Goal: Task Accomplishment & Management: Manage account settings

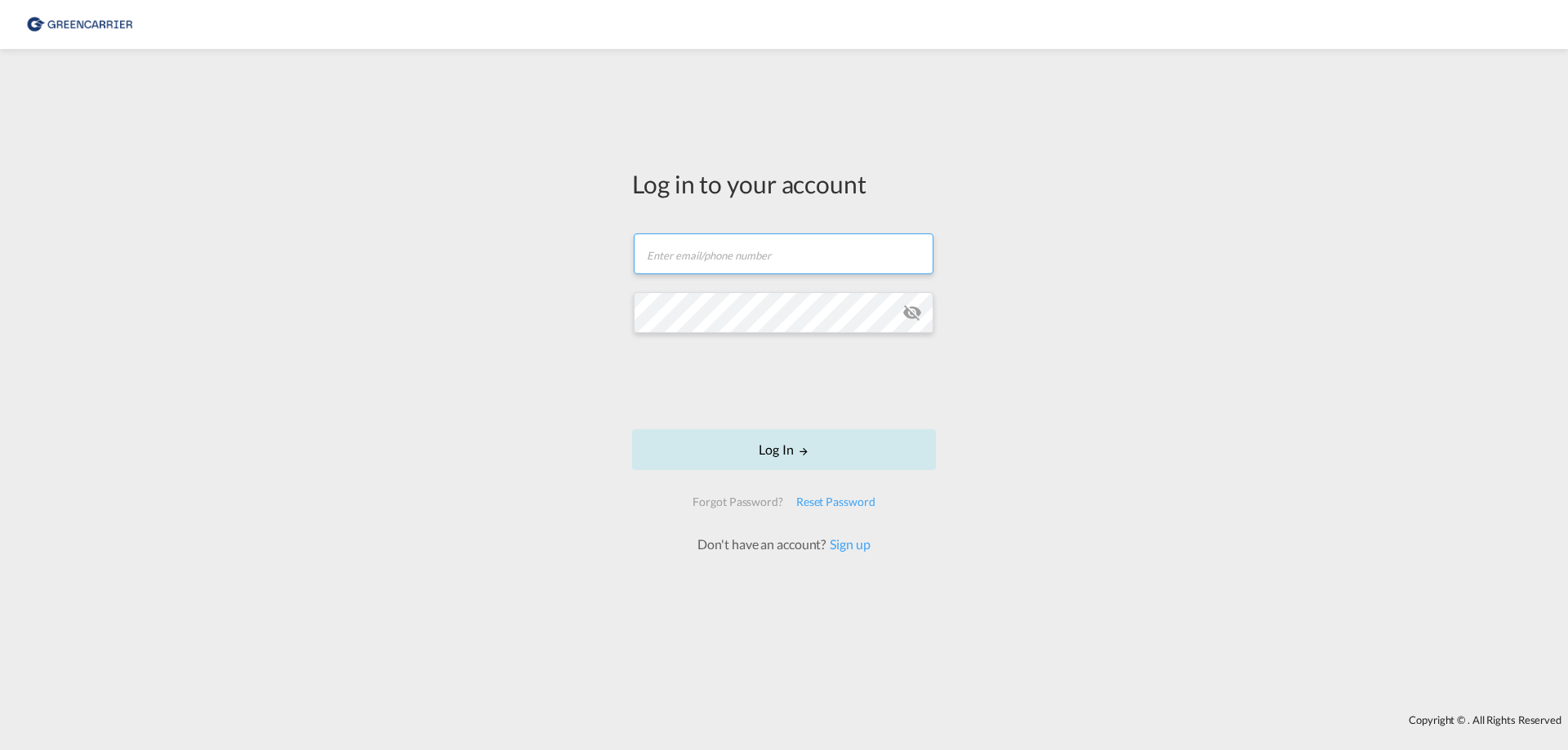
type input "[EMAIL_ADDRESS][DOMAIN_NAME]"
click at [784, 451] on button "Log In" at bounding box center [784, 450] width 304 height 41
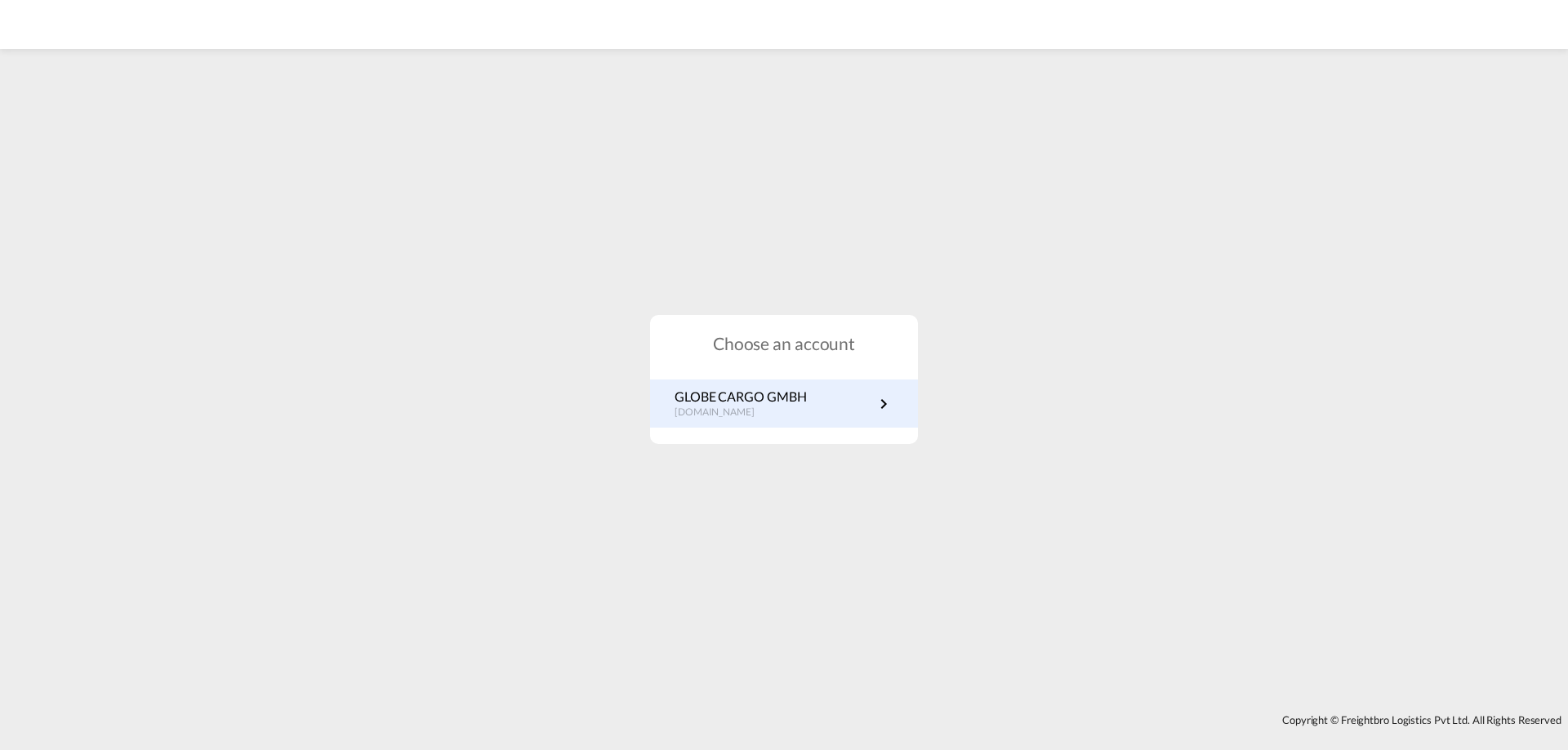
click at [777, 404] on p "GLOBE CARGO GMBH" at bounding box center [740, 397] width 132 height 18
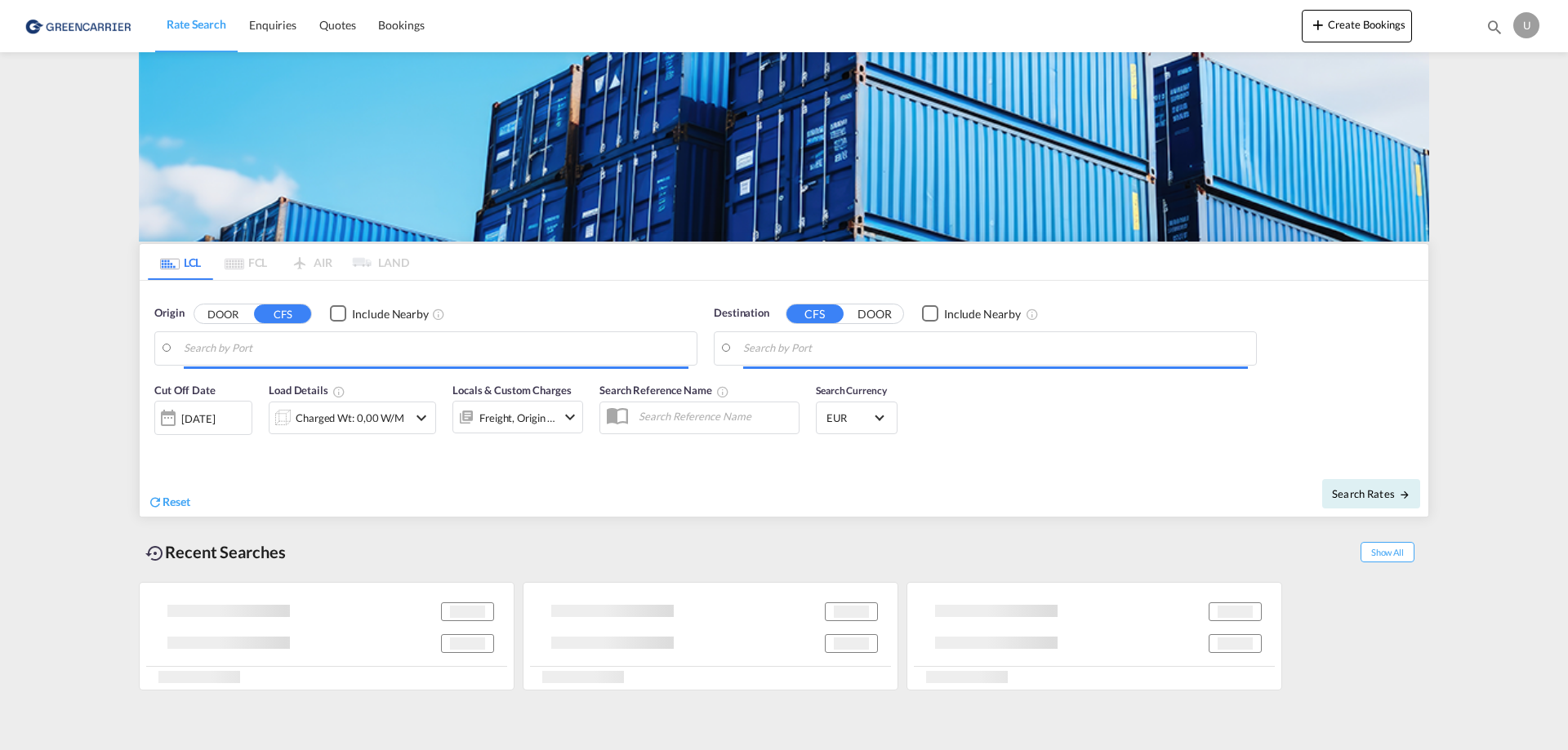
type input "[GEOGRAPHIC_DATA], [GEOGRAPHIC_DATA]"
type input "[GEOGRAPHIC_DATA], NZAKL"
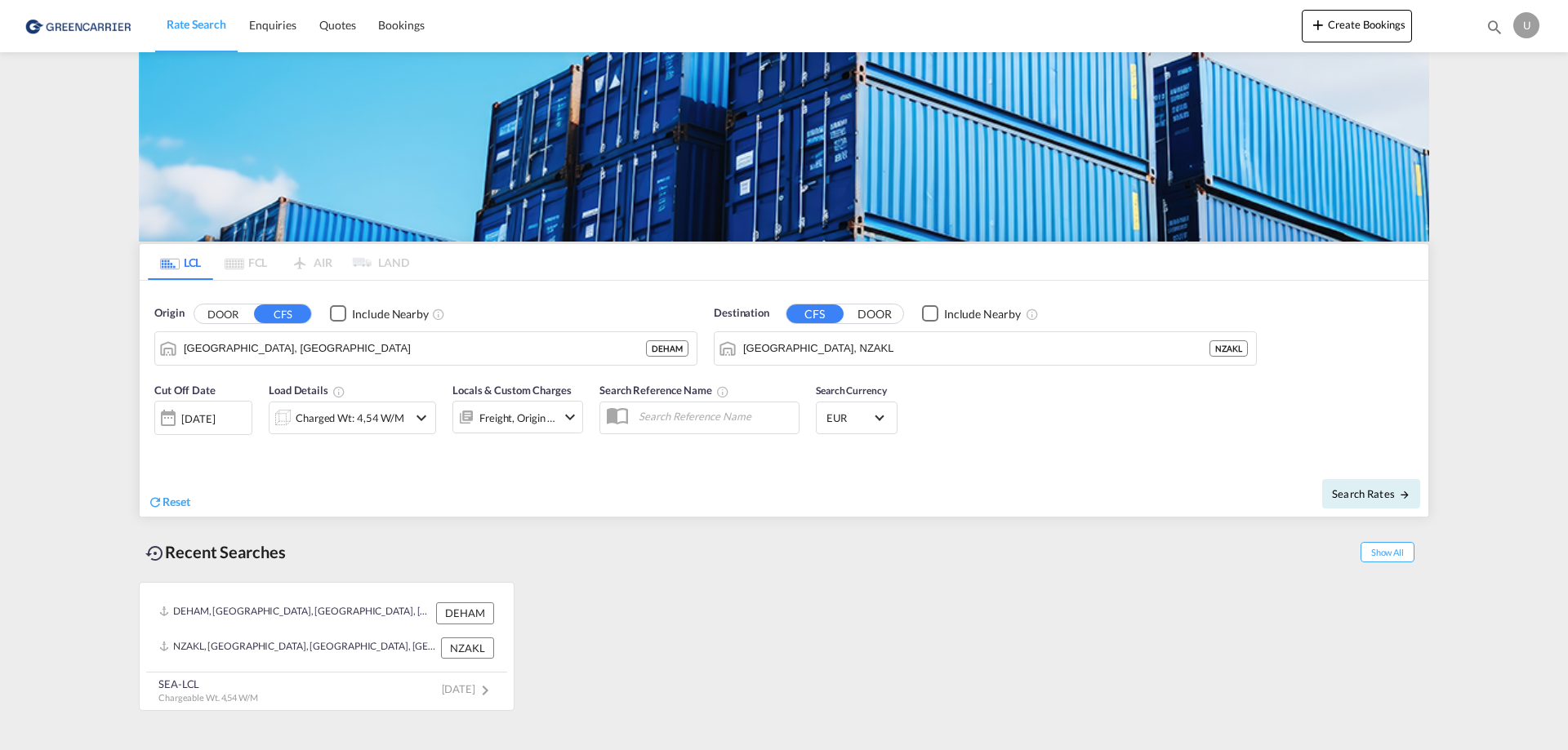
click at [215, 425] on div "06 Oct 2025" at bounding box center [198, 419] width 33 height 15
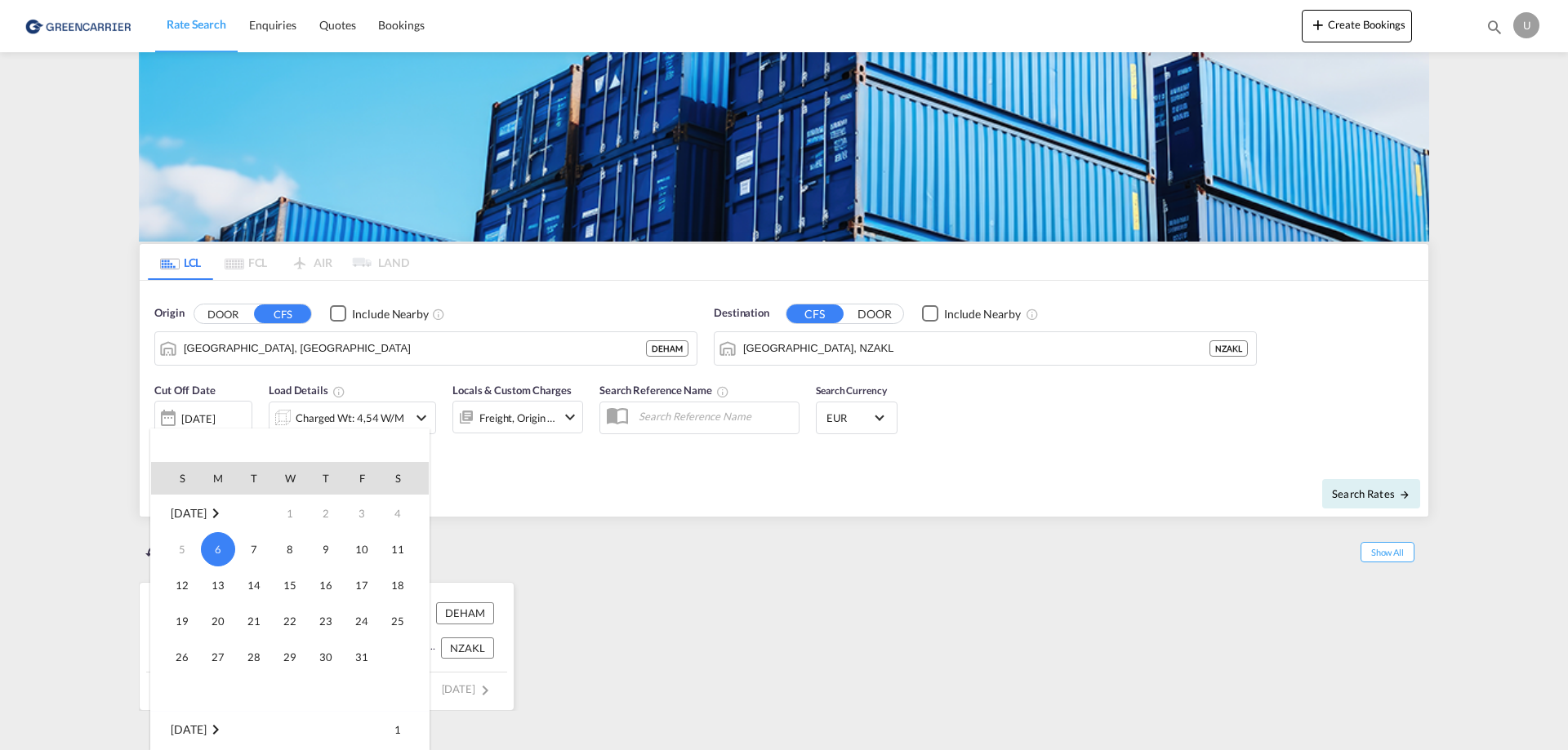
click at [220, 584] on span "13" at bounding box center [217, 584] width 32 height 32
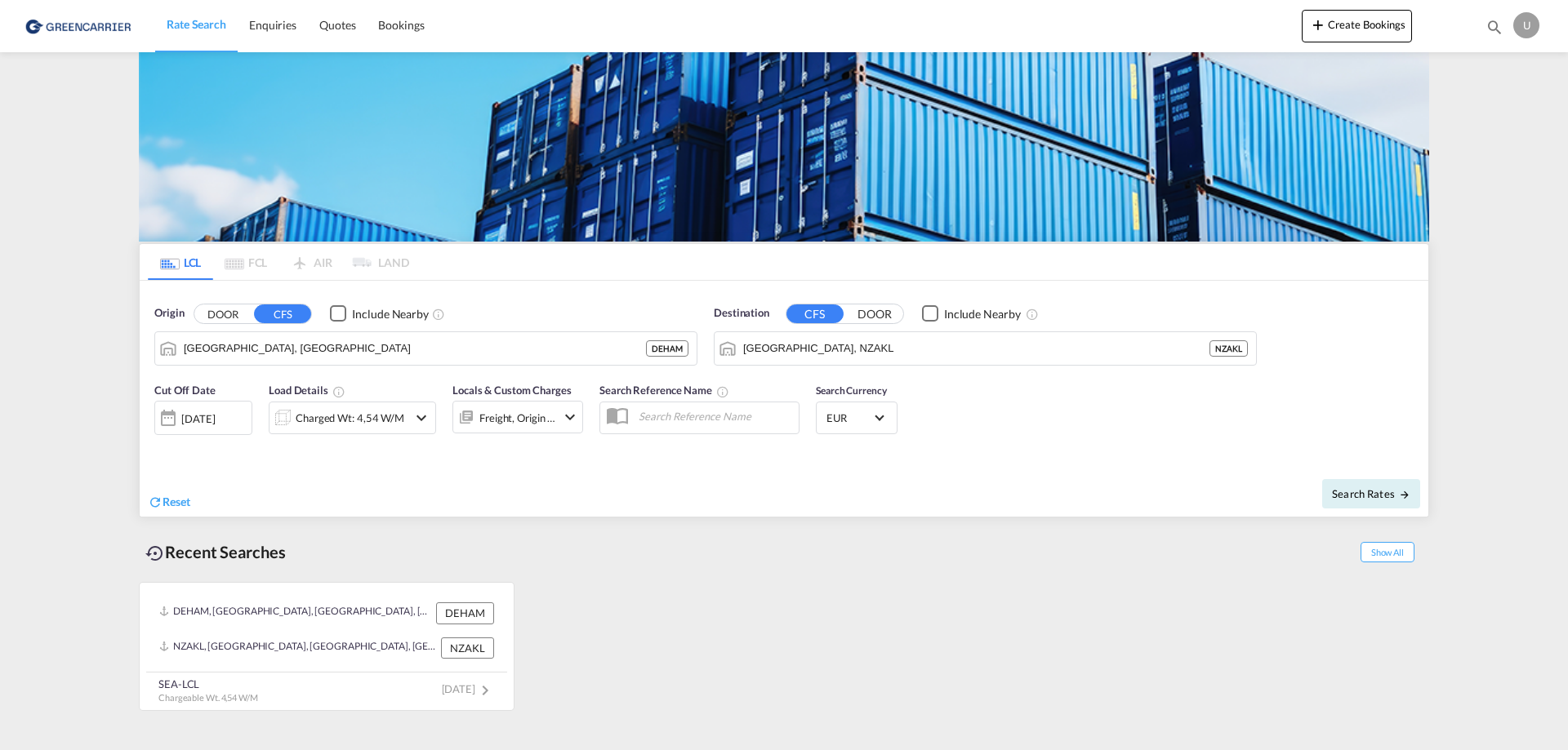
click at [421, 416] on md-icon "icon-chevron-down" at bounding box center [421, 418] width 20 height 20
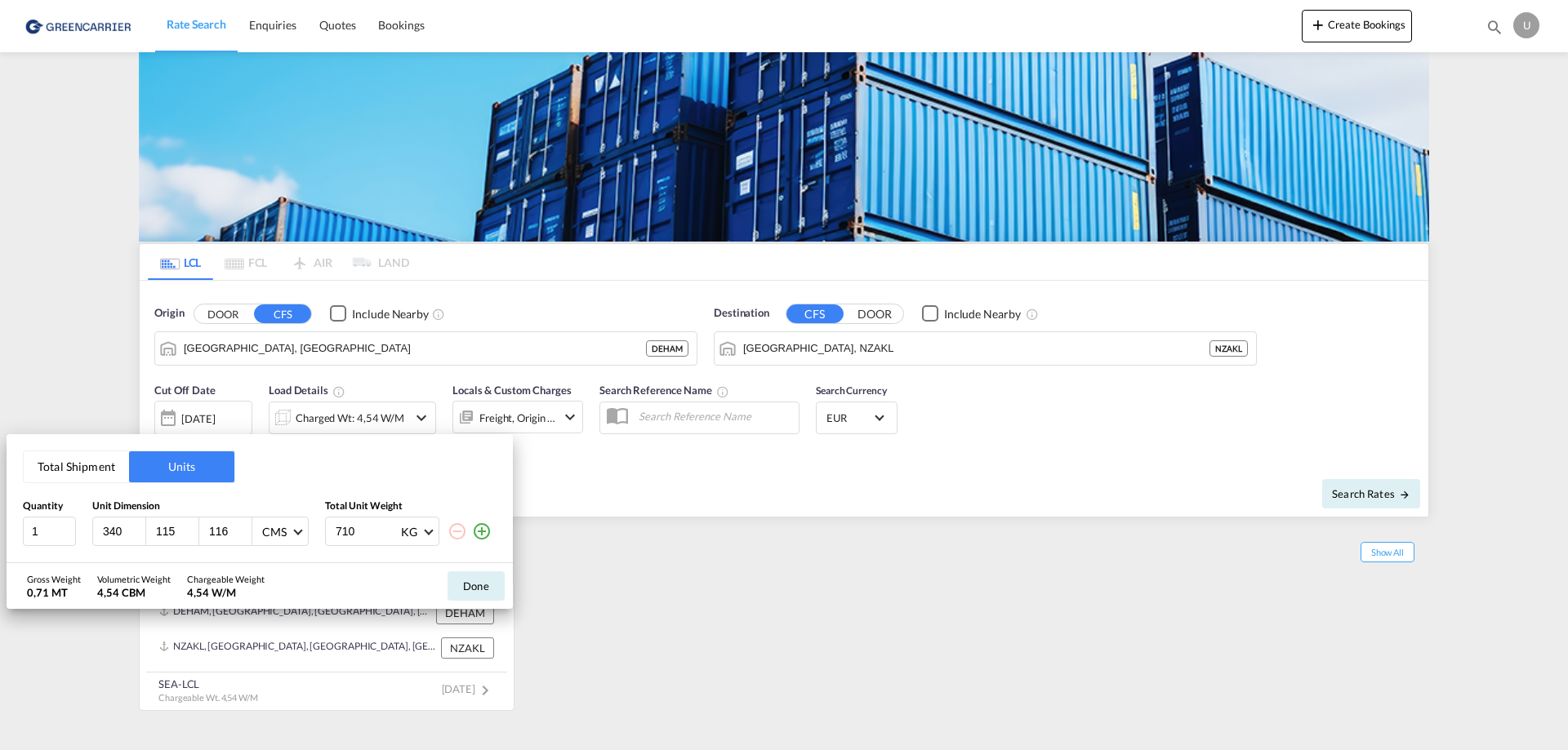
click at [223, 419] on div "Total Shipment Units Quantity Unit Dimension Total Unit Weight 1 340 115 116 CM…" at bounding box center [784, 375] width 1568 height 750
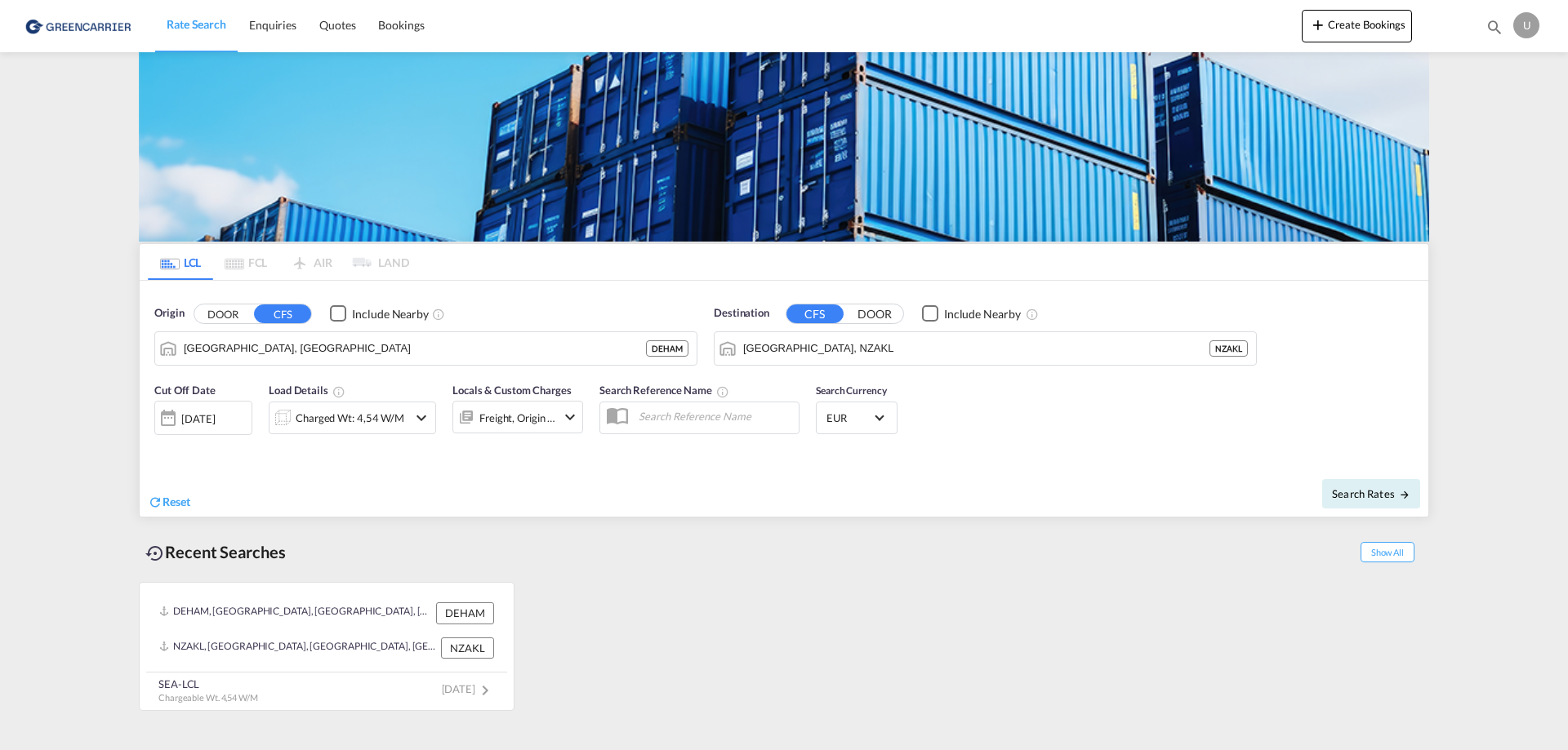
click at [215, 419] on div "13 Oct 2025" at bounding box center [198, 419] width 33 height 15
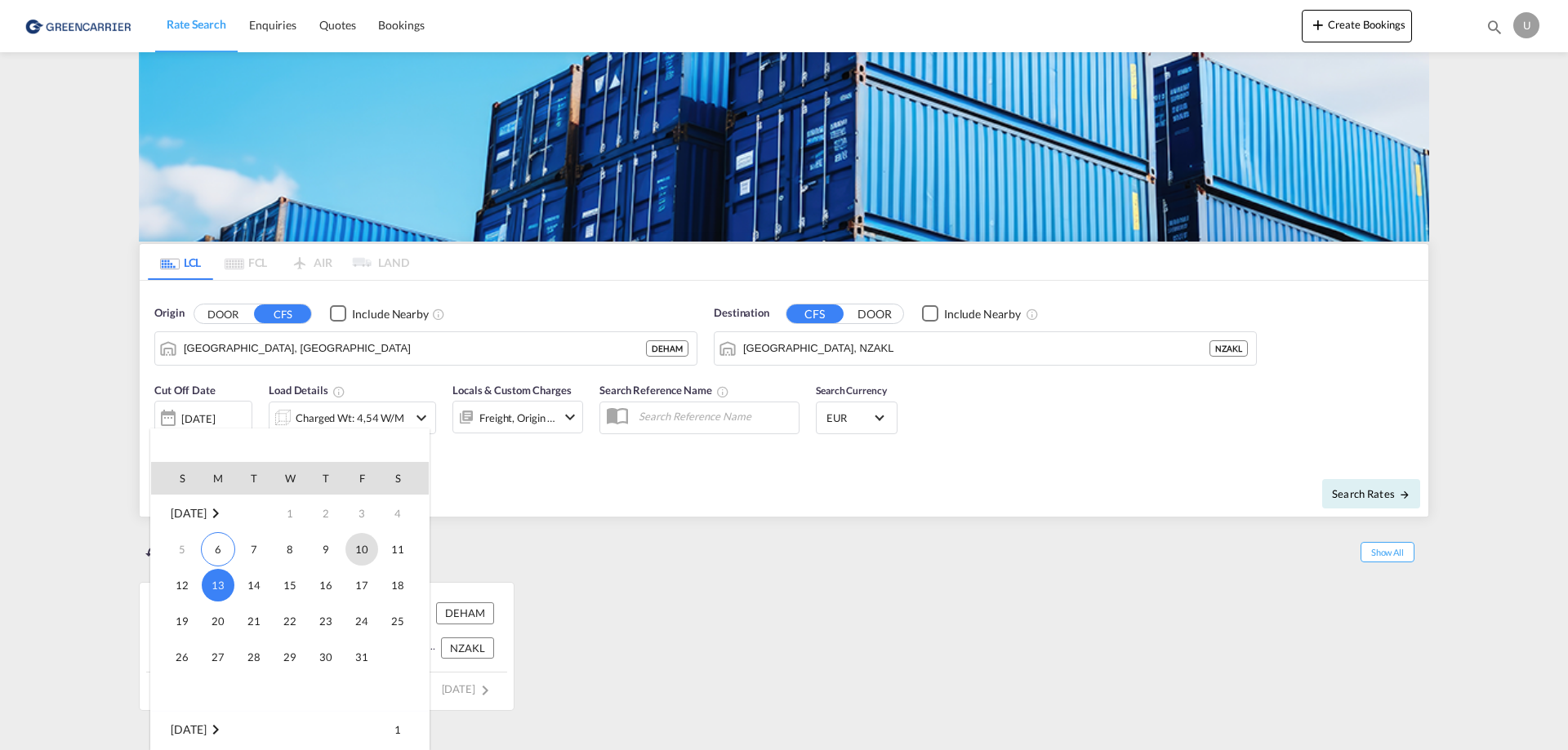
click at [365, 549] on span "10" at bounding box center [361, 549] width 32 height 32
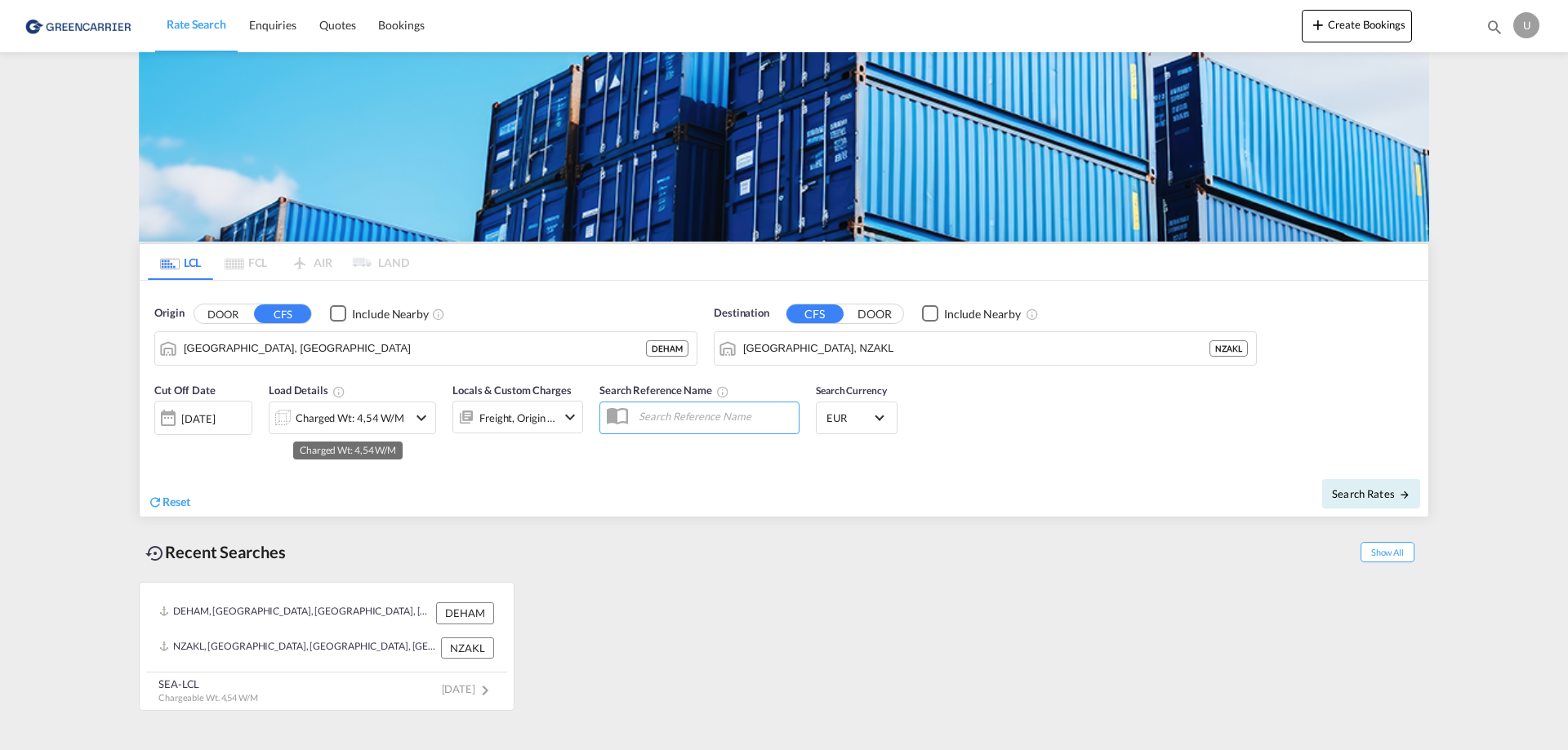
click at [327, 416] on div "Charged Wt: 4,54 W/M" at bounding box center [350, 417] width 108 height 22
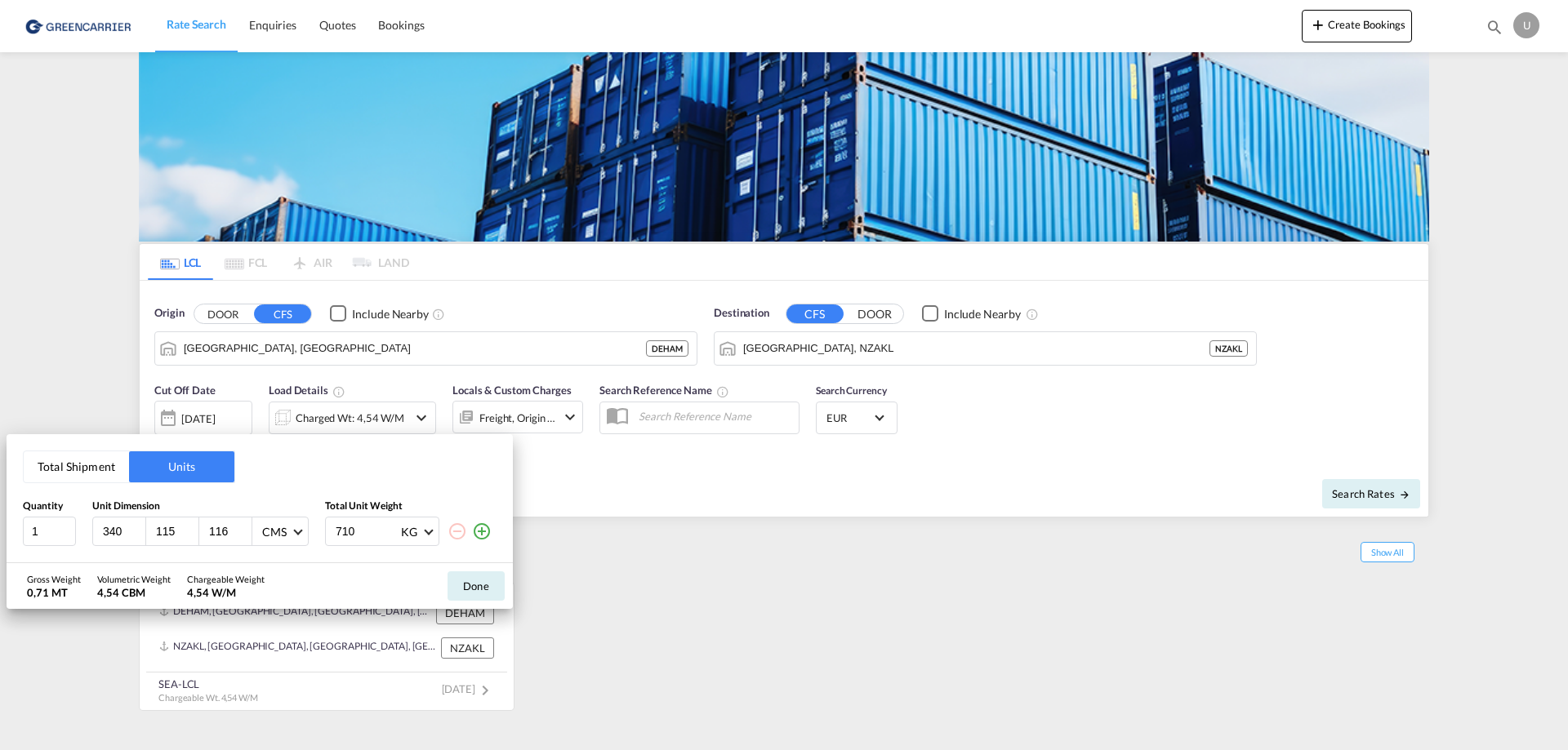
click at [122, 526] on input "340" at bounding box center [123, 532] width 44 height 15
type input "330"
type input "113"
type input "75"
drag, startPoint x: 358, startPoint y: 534, endPoint x: 322, endPoint y: 542, distance: 36.9
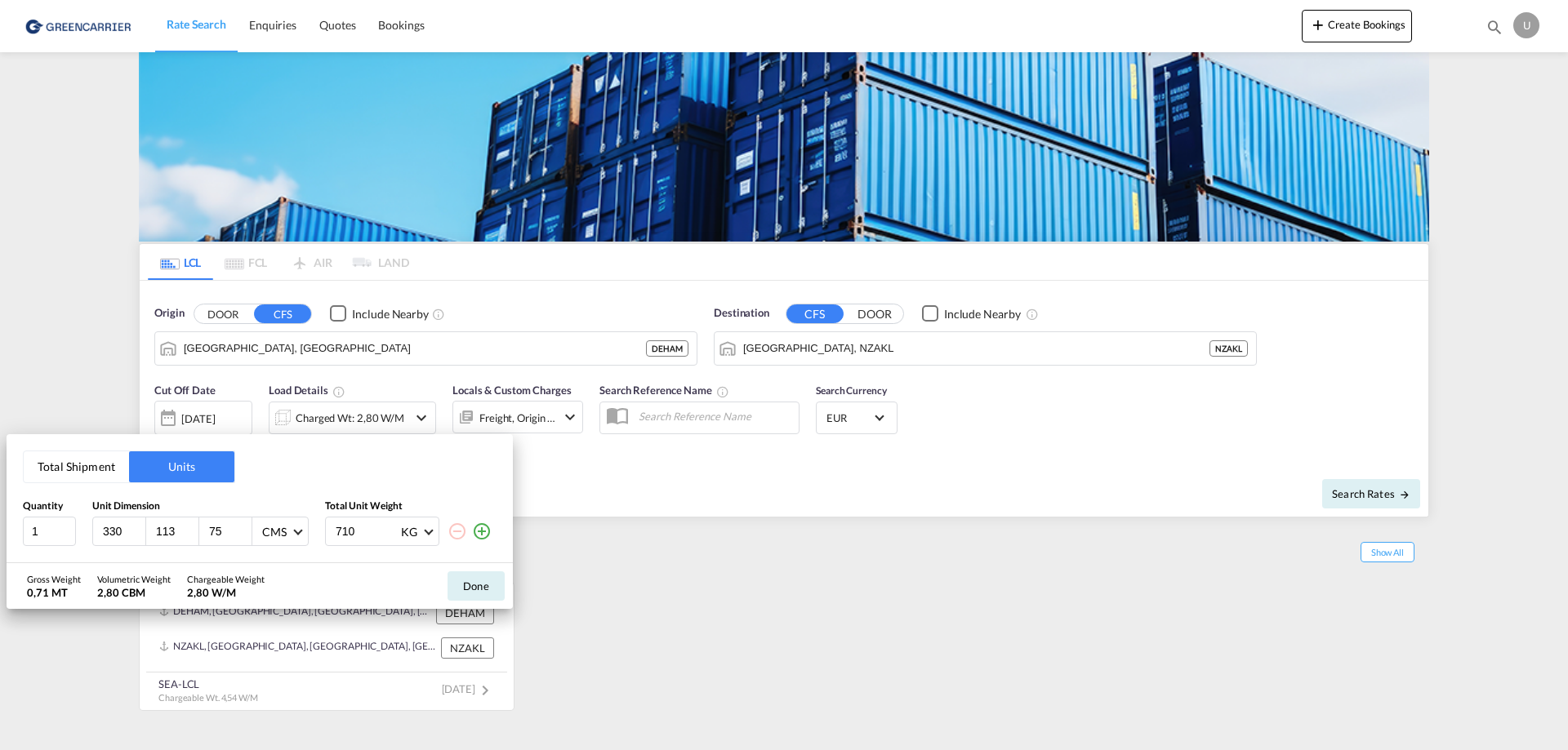
click at [322, 542] on div "1 330 113 75 CMS CMS Inches 710 KG KG LB" at bounding box center [259, 531] width 474 height 29
type input "880"
click at [475, 587] on button "Done" at bounding box center [475, 585] width 57 height 29
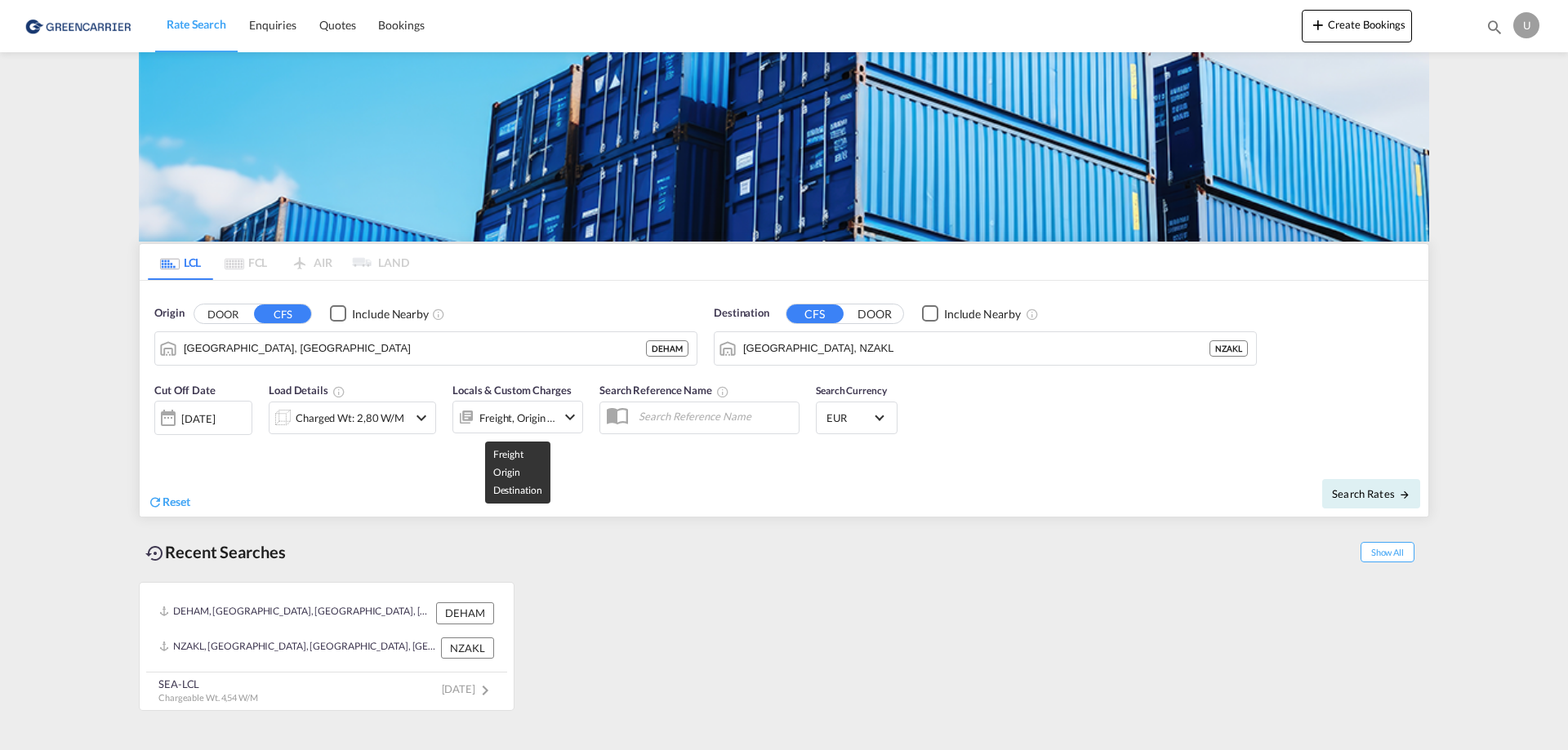
click at [537, 421] on div "Freight, Origin +1" at bounding box center [518, 417] width 77 height 22
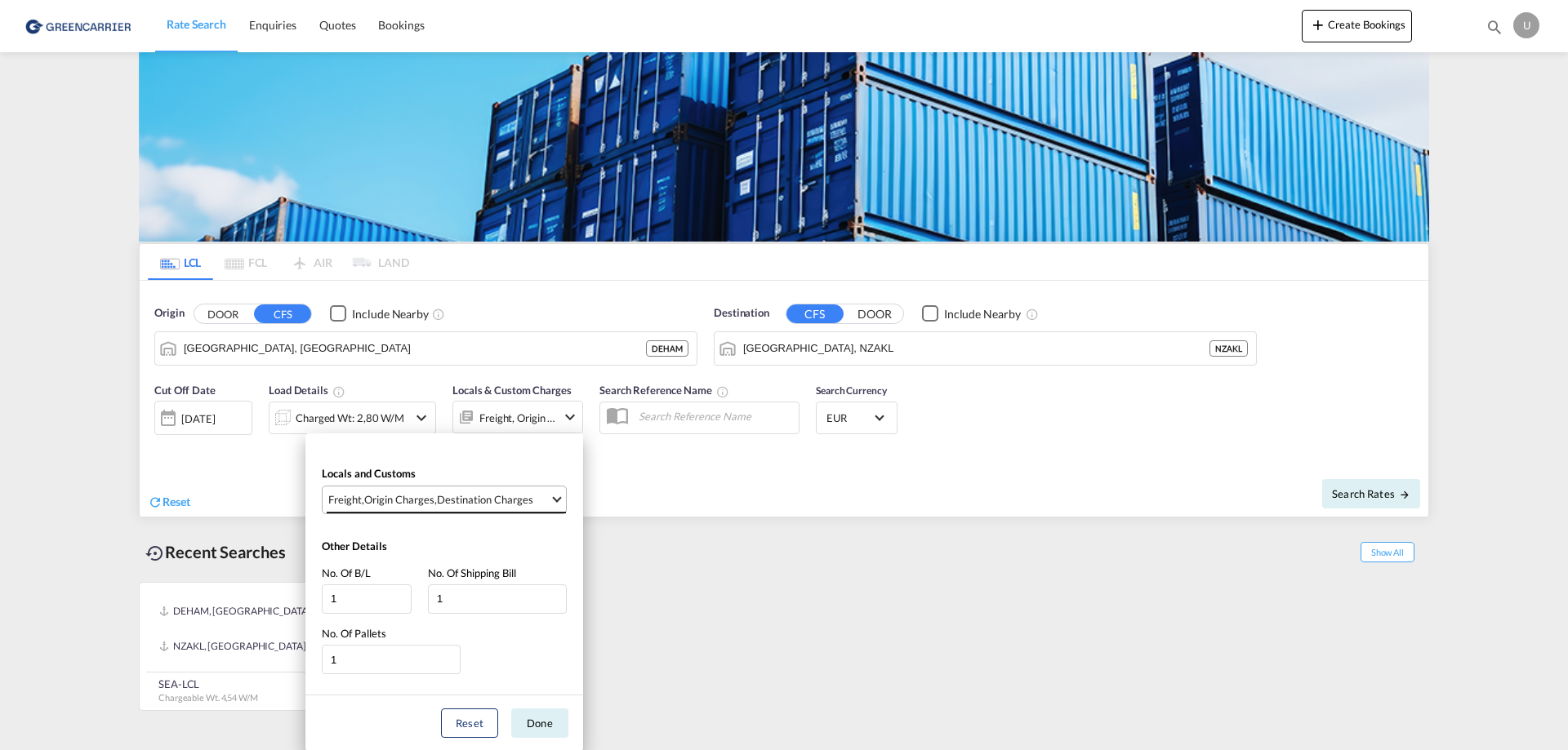
click at [497, 494] on div "Destination Charges" at bounding box center [485, 499] width 97 height 15
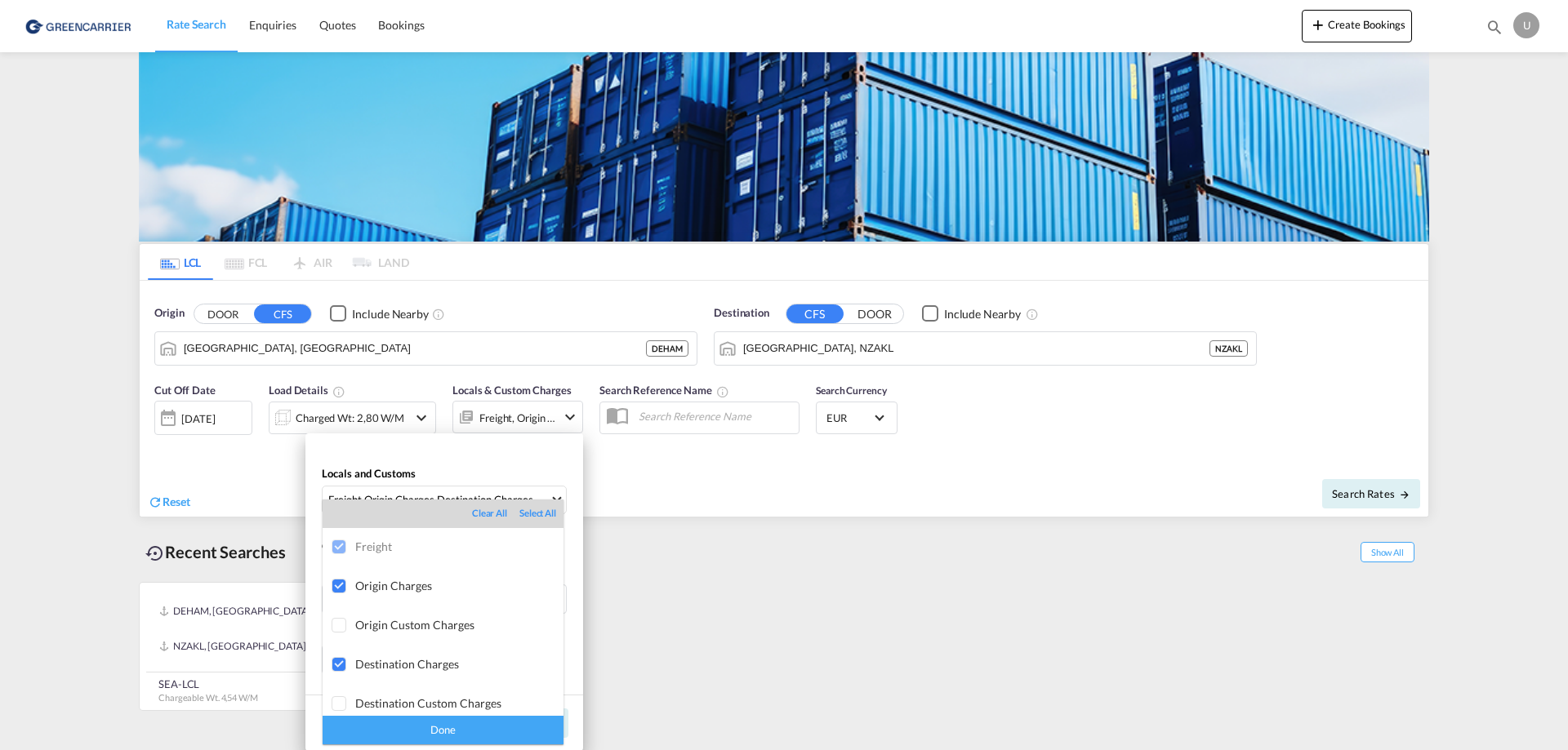
click at [337, 549] on div at bounding box center [340, 548] width 17 height 17
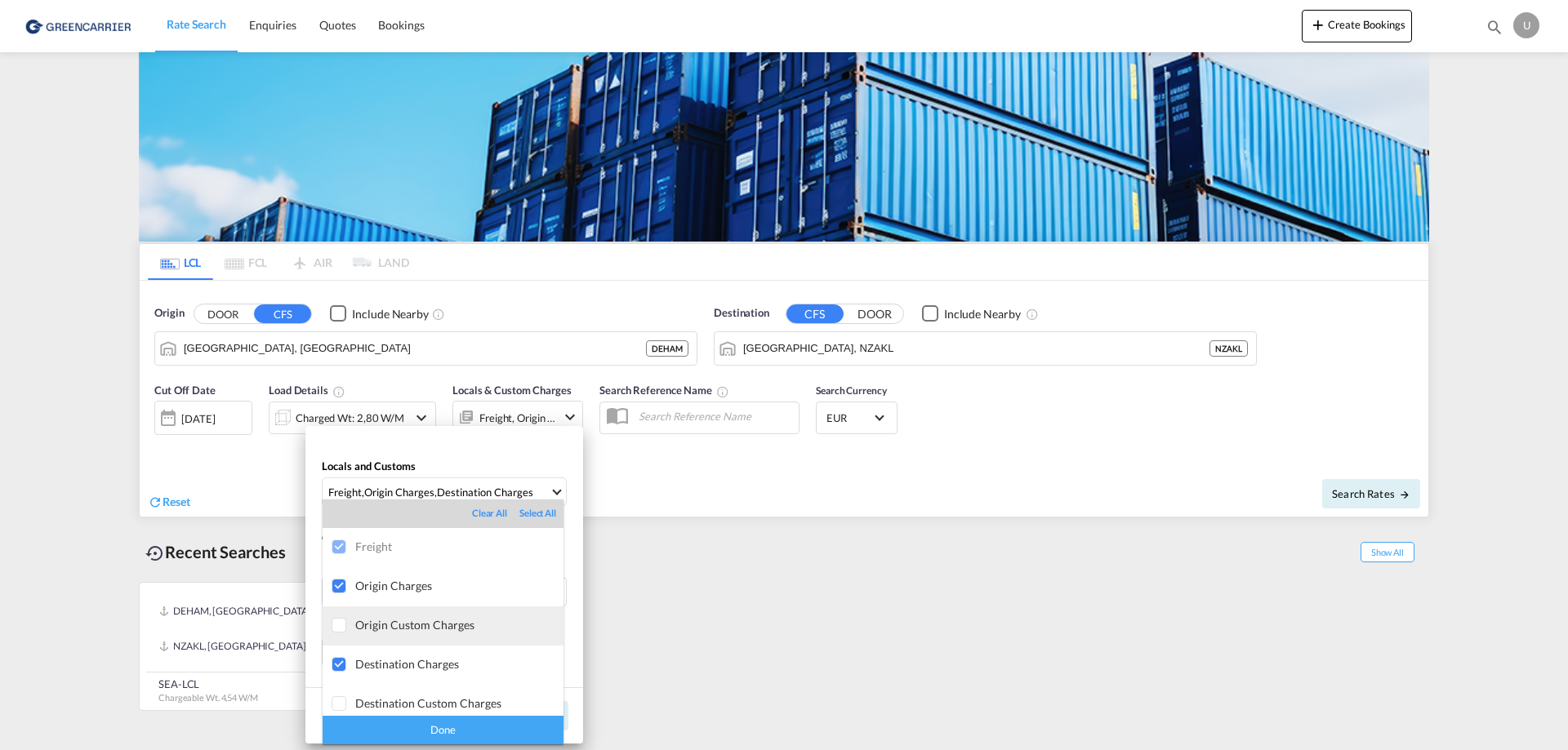
scroll to position [8, 0]
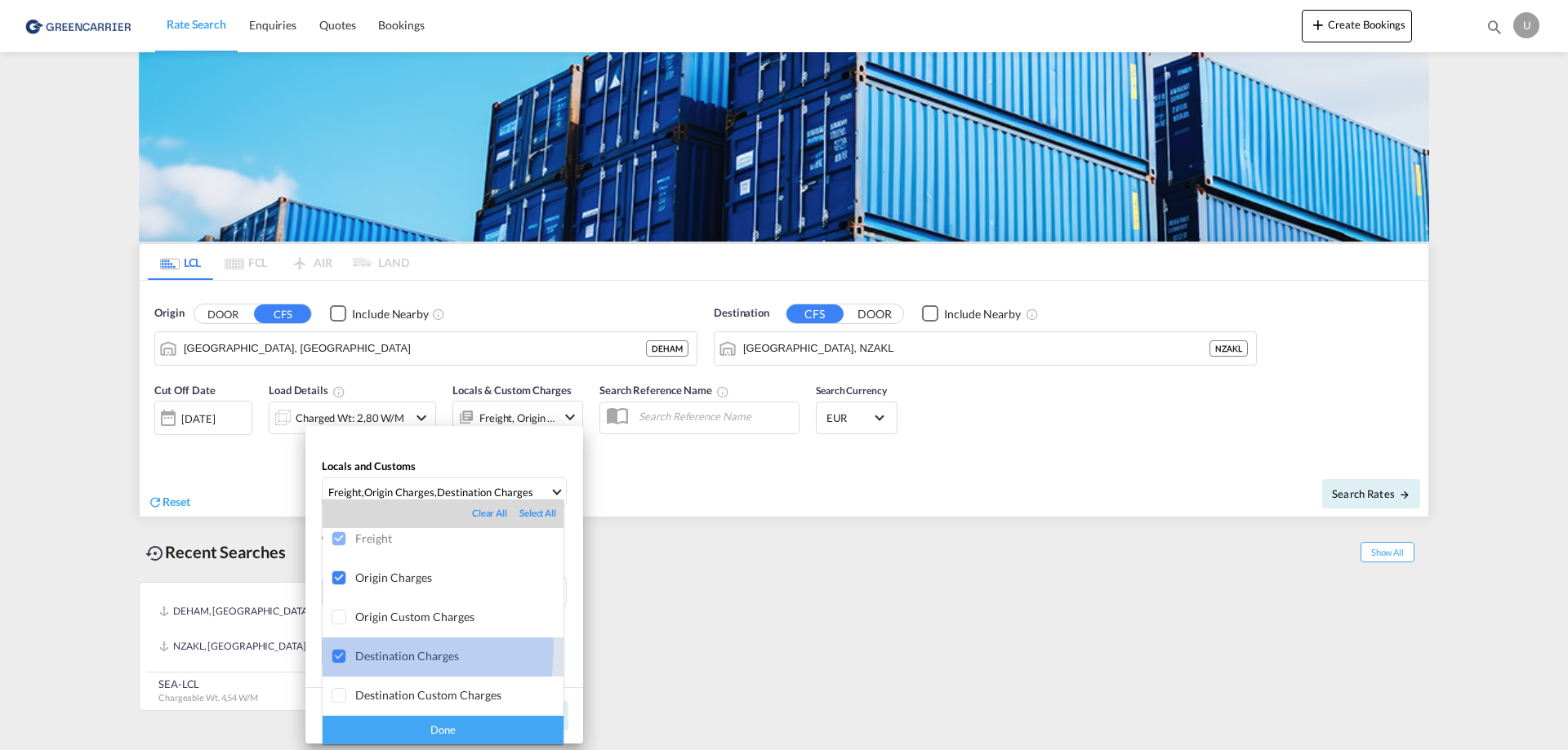
click at [337, 650] on div at bounding box center [340, 658] width 17 height 17
click at [396, 24] on md-backdrop at bounding box center [784, 375] width 1568 height 750
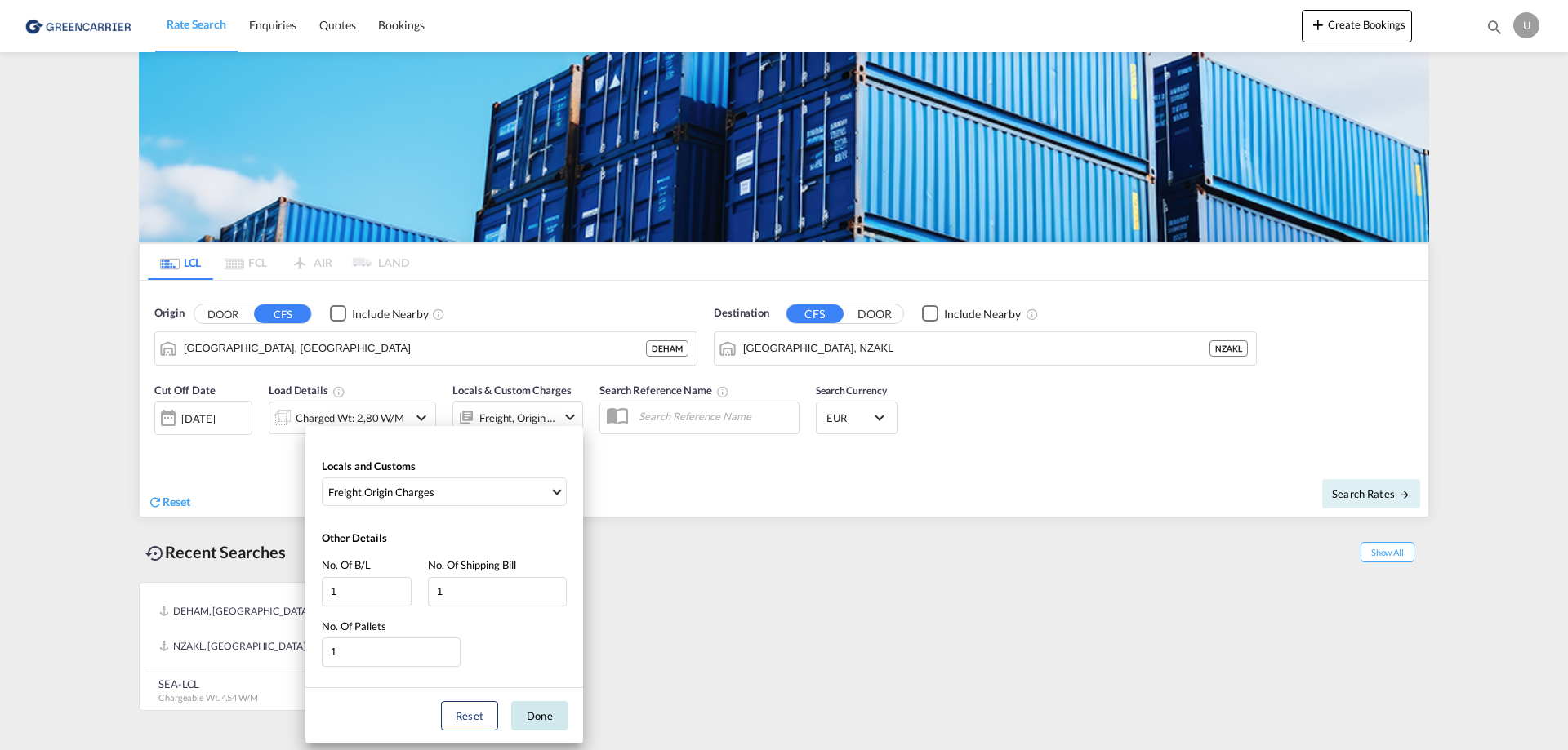
click at [540, 728] on button "Done" at bounding box center [540, 715] width 57 height 29
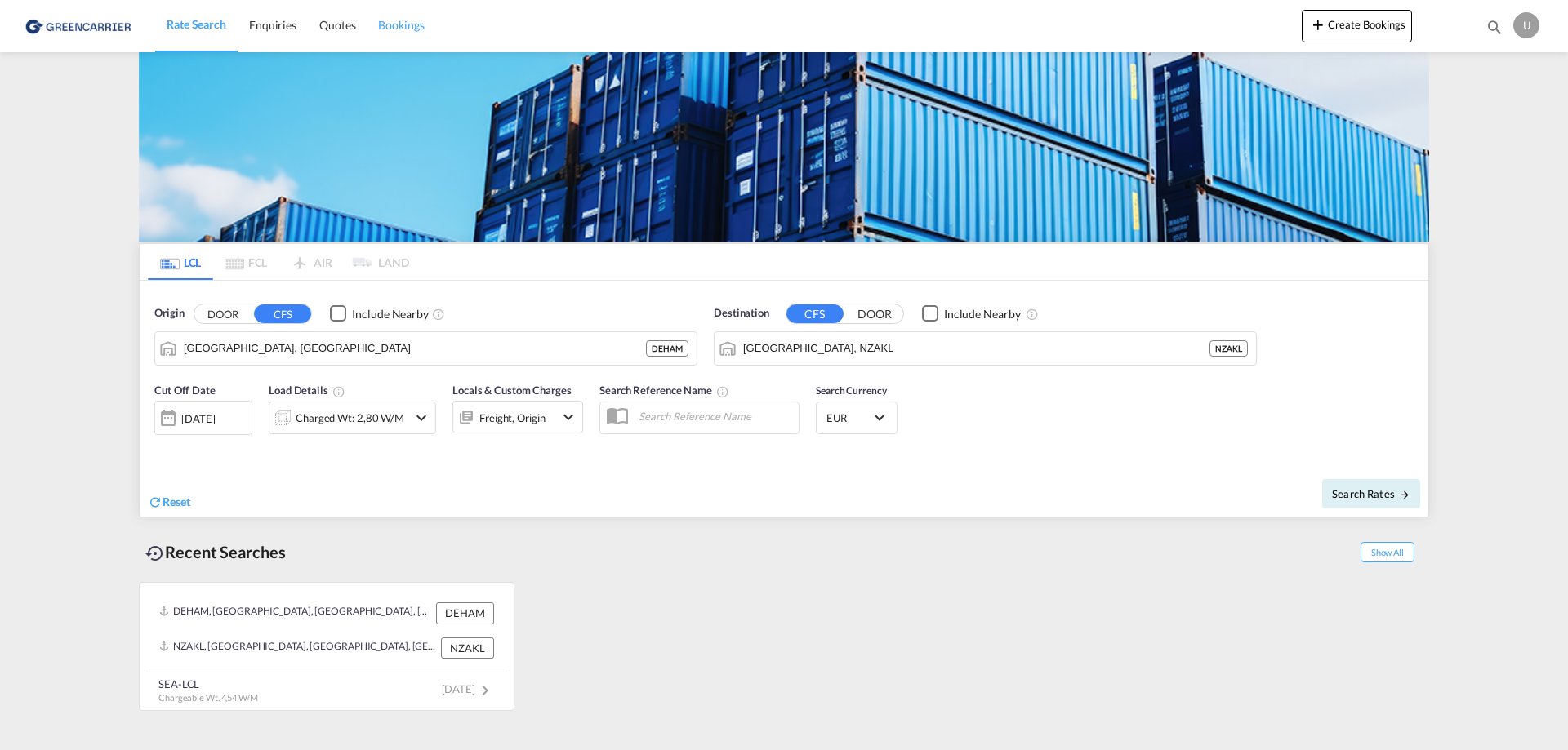
click at [399, 22] on span "Bookings" at bounding box center [401, 25] width 46 height 14
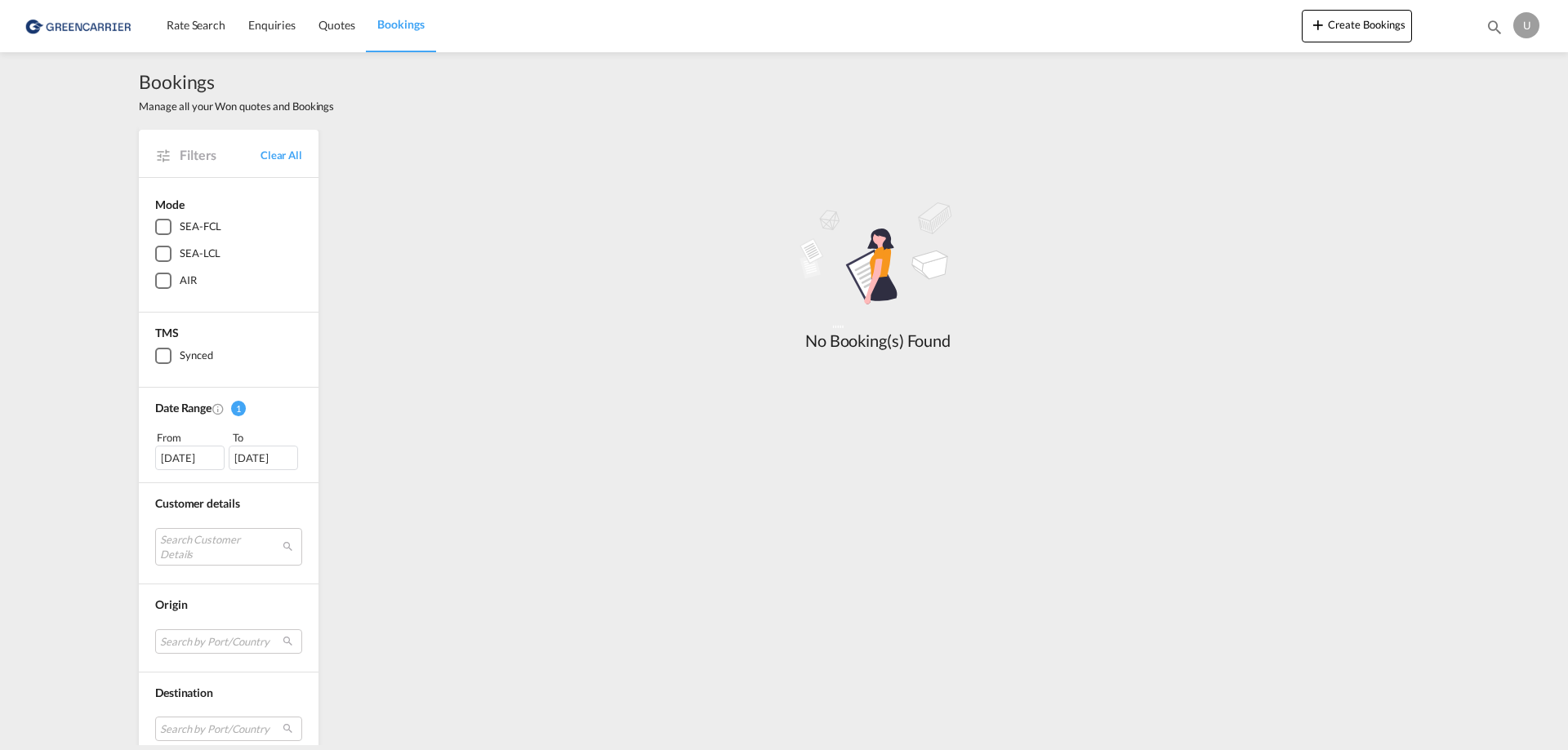
click at [159, 256] on div "SEA-LCL" at bounding box center [163, 254] width 17 height 17
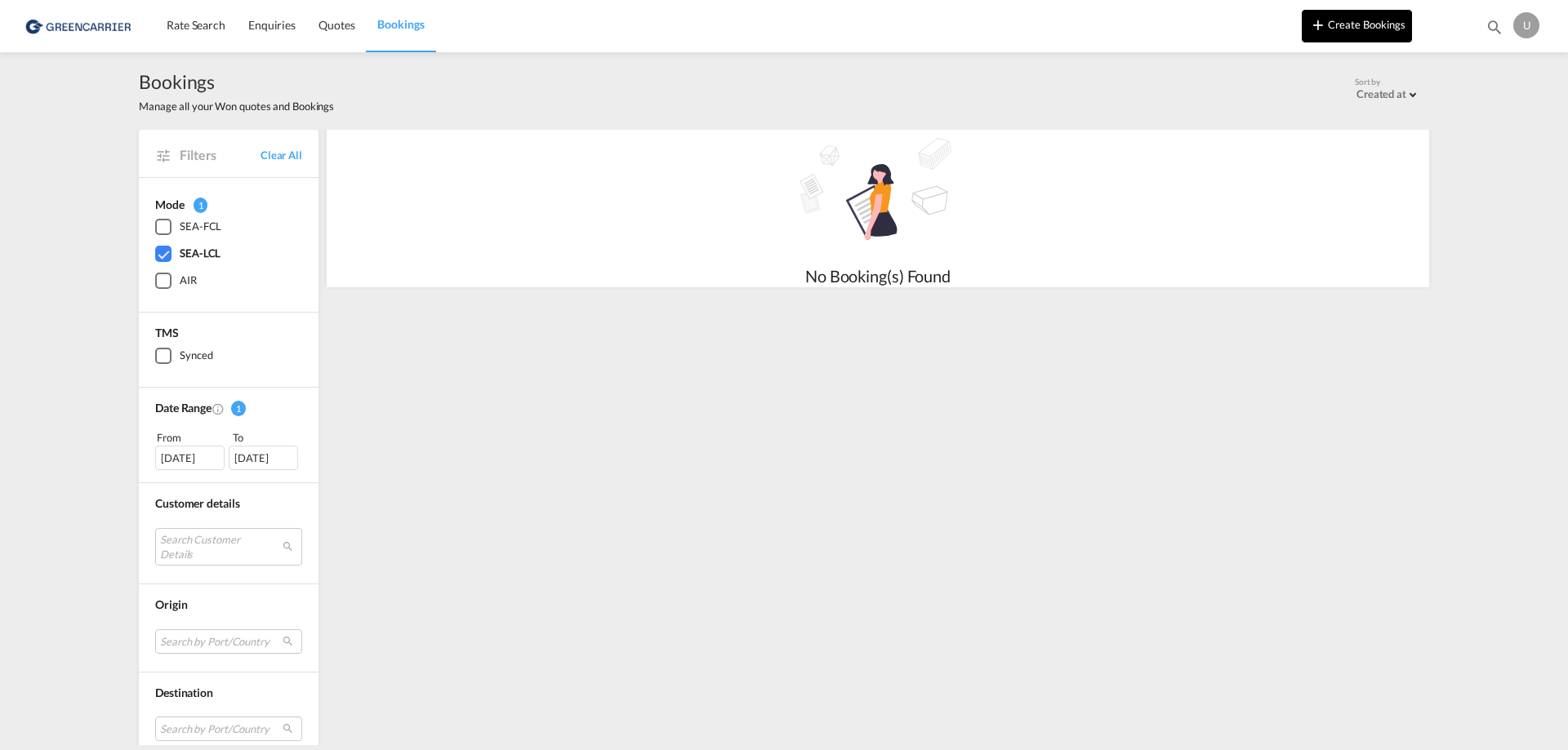
click at [1368, 32] on button "Create Bookings" at bounding box center [1356, 26] width 110 height 32
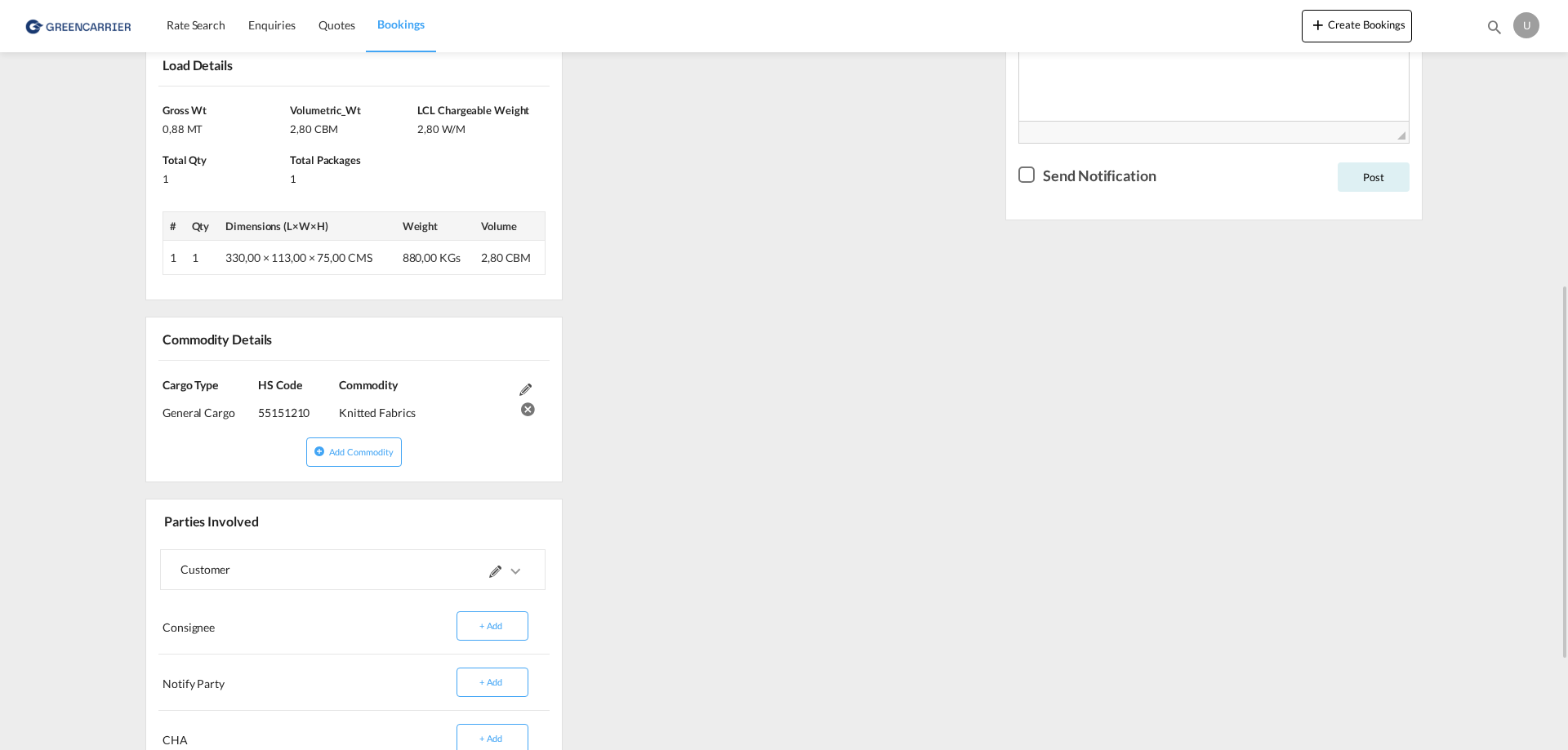
scroll to position [735, 0]
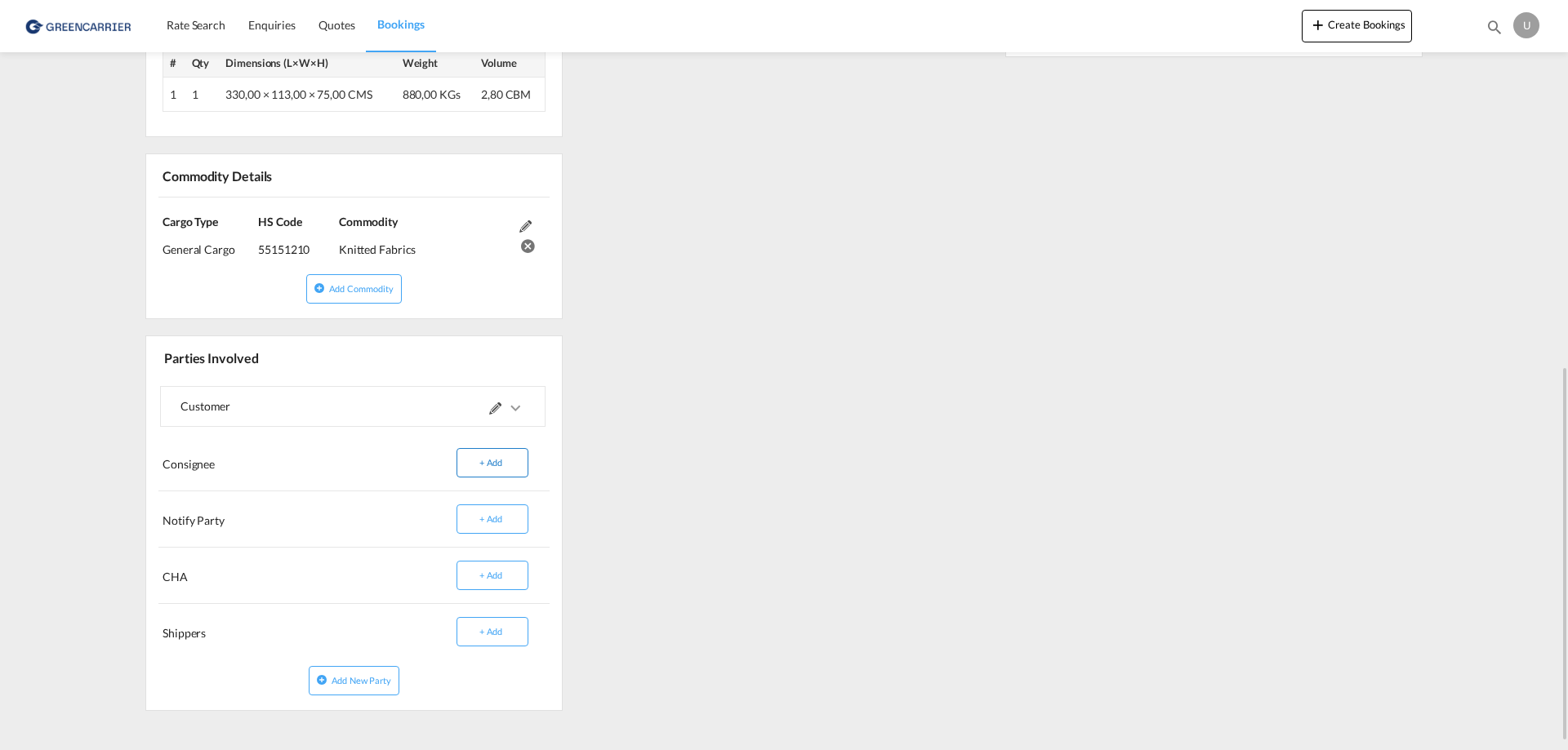
click at [479, 464] on button "+ Add" at bounding box center [492, 462] width 72 height 29
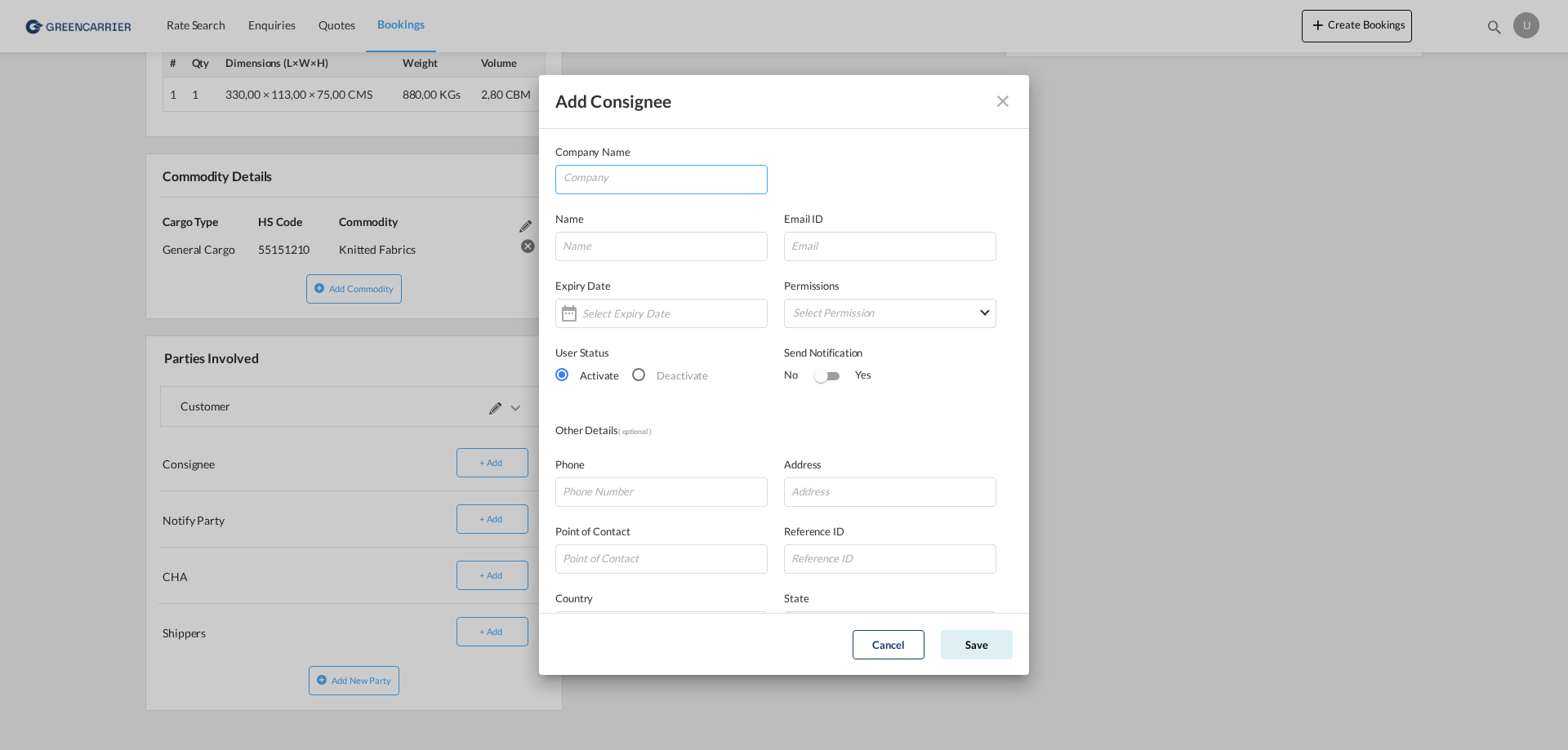
click at [620, 171] on input "Company" at bounding box center [665, 177] width 203 height 24
click at [610, 176] on input "orbit" at bounding box center [665, 177] width 203 height 24
drag, startPoint x: 613, startPoint y: 179, endPoint x: 513, endPoint y: 177, distance: 100.0
click at [513, 177] on div "Add Consignee Company Name orbit Name Email ID Expiry Date Permissions Select P…" at bounding box center [784, 375] width 1568 height 750
paste input "Orbit International Ltd"
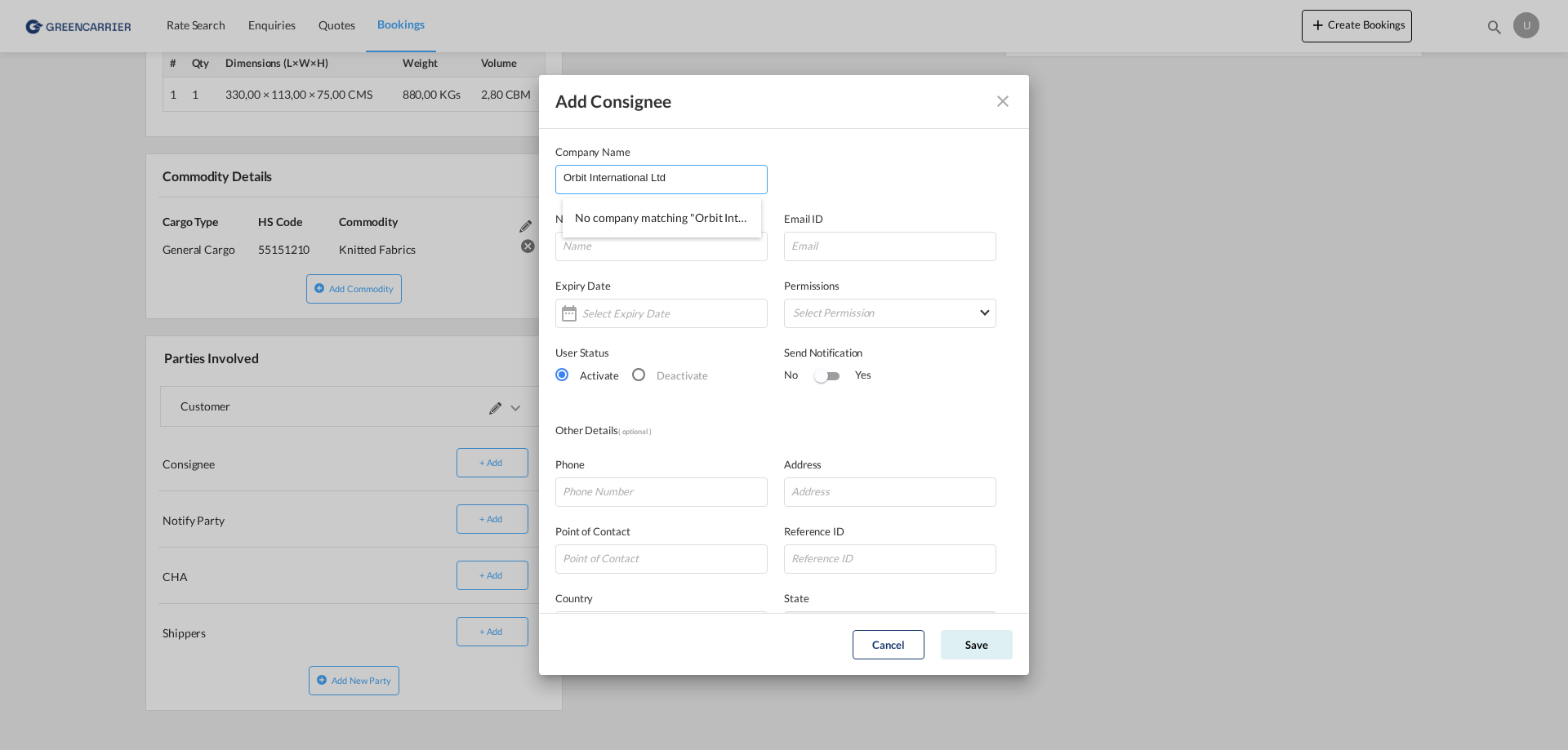
type input "Orbit International Ltd"
click at [619, 260] on md-dialog-content "Company Name Orbit International Ltd Name Email ID Expiry Date Permissions Sele…" at bounding box center [784, 425] width 490 height 597
click at [620, 241] on input "Add Consignee Company ..." at bounding box center [661, 246] width 212 height 29
click at [584, 236] on input "Add Consignee Company ..." at bounding box center [661, 246] width 212 height 29
paste input "Ricardo Garelja"
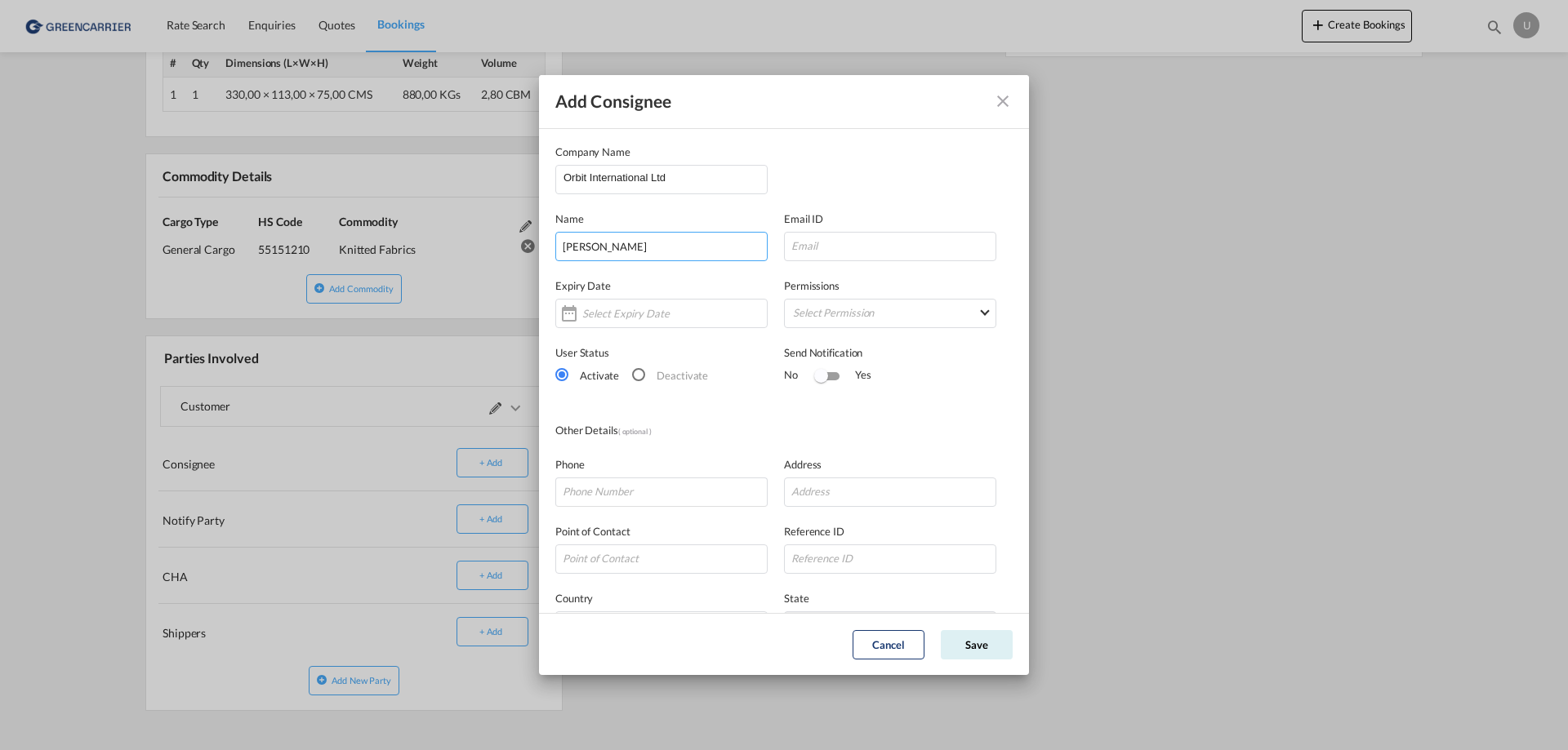
type input "Ricardo Garelja"
click at [825, 247] on input "Add Consignee Company ..." at bounding box center [889, 246] width 212 height 29
paste input "ricardo@orbitintl.co.nz"
type input "ricardo@orbitintl.co.nz"
click at [804, 312] on md-select "Select Permission FEED COMMODITY LOADDATA STATUS DOCUMENTS CONTAINERS TRACKING …" at bounding box center [889, 313] width 212 height 29
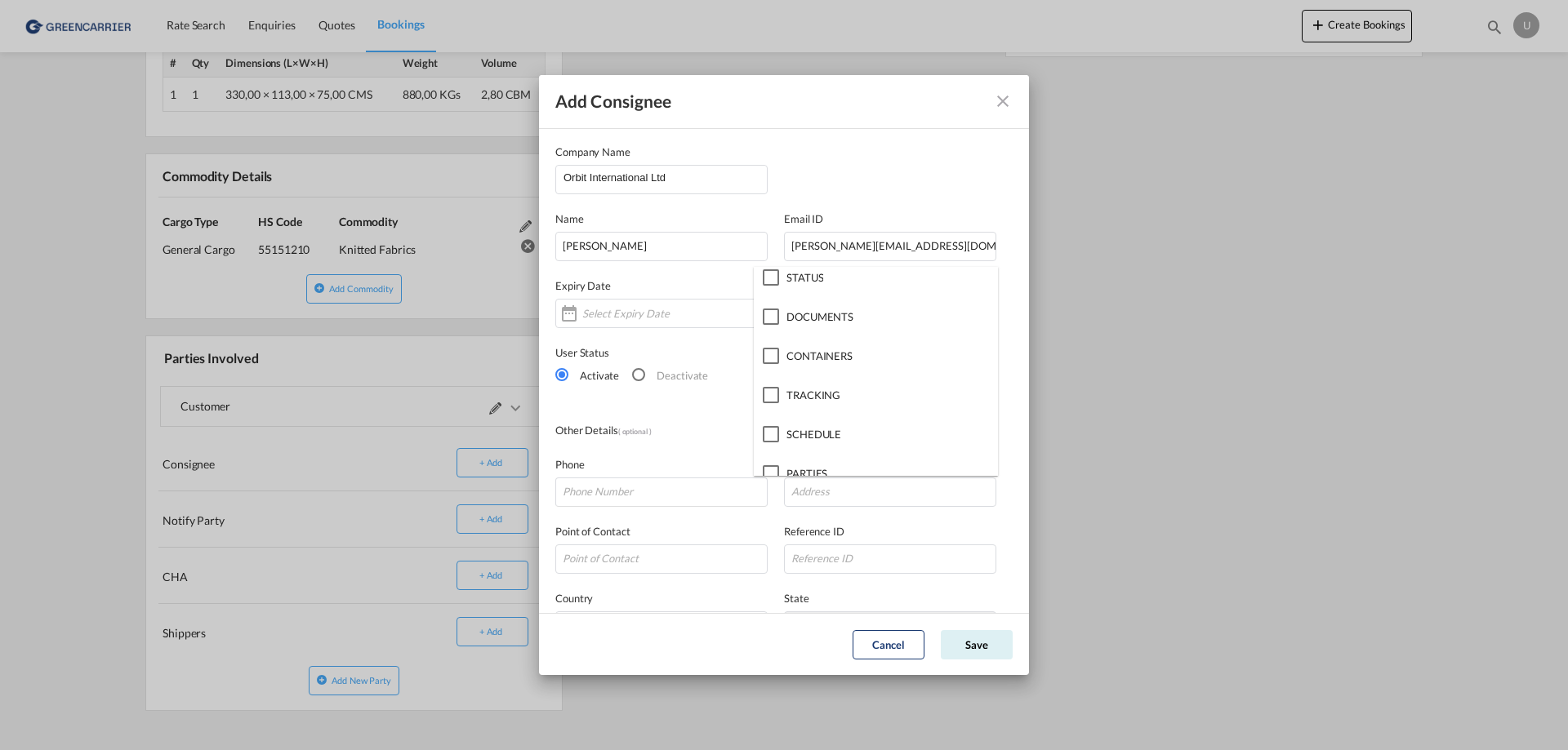
scroll to position [170, 0]
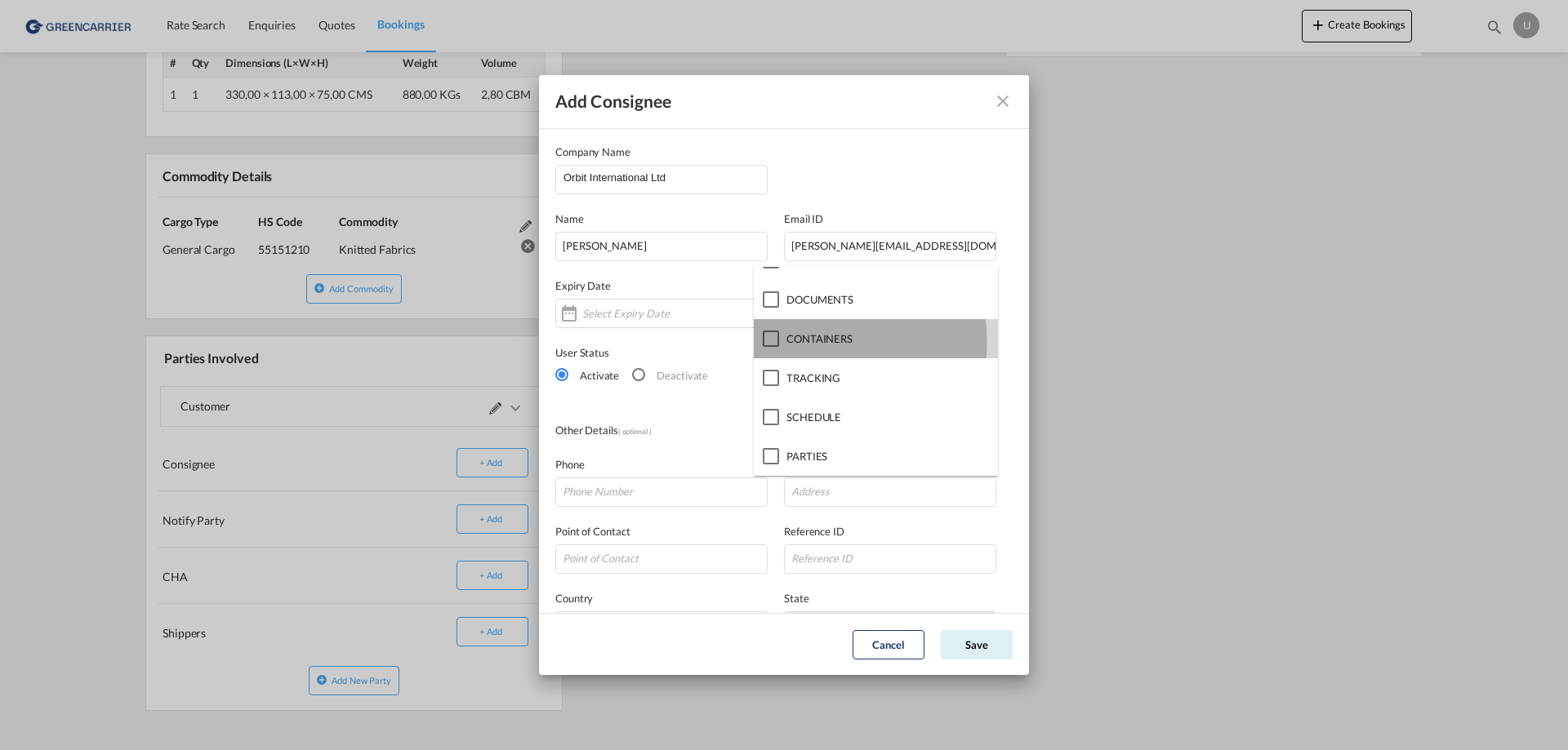
click at [774, 342] on div at bounding box center [771, 339] width 17 height 17
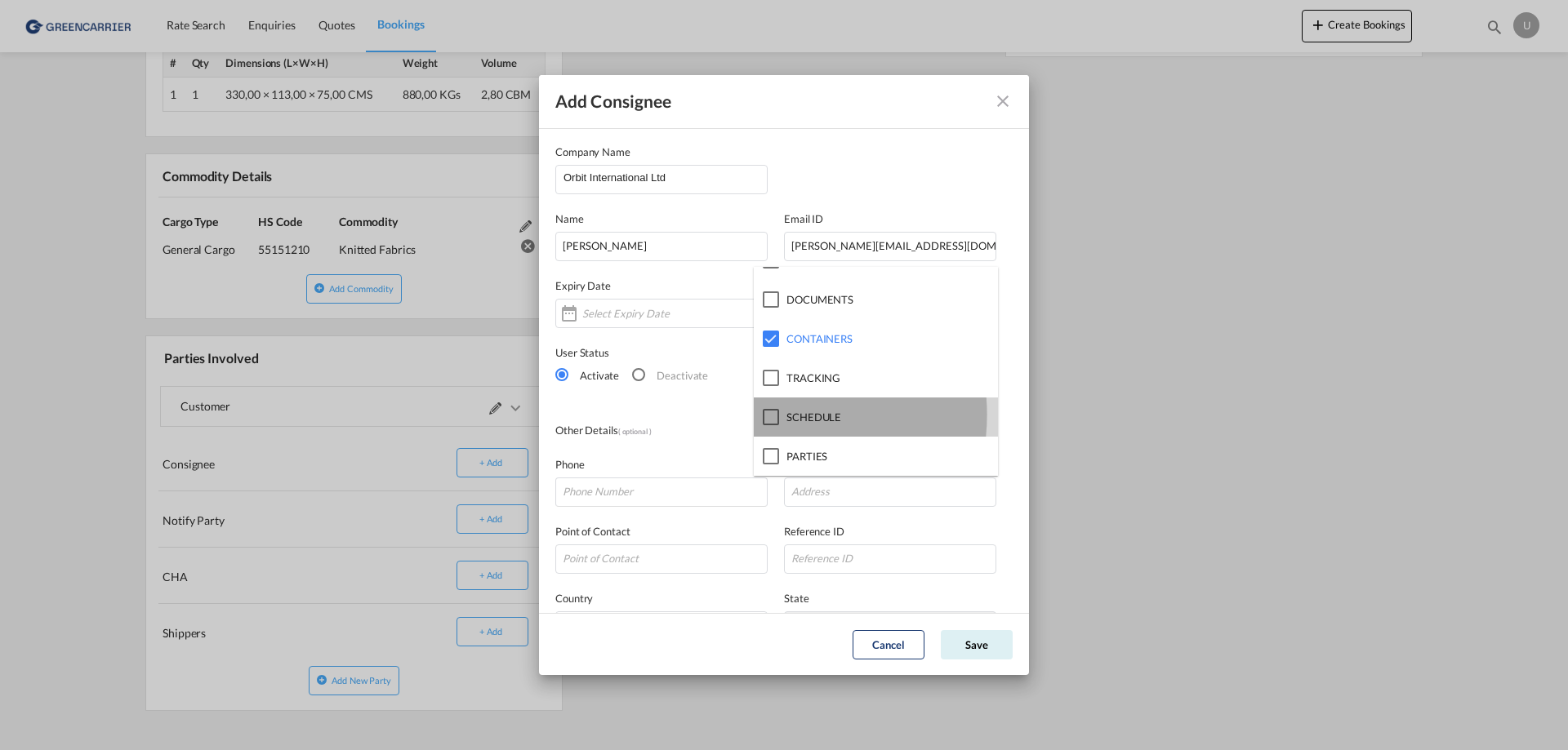
click at [772, 415] on div at bounding box center [771, 417] width 17 height 17
click at [776, 416] on div at bounding box center [771, 417] width 17 height 17
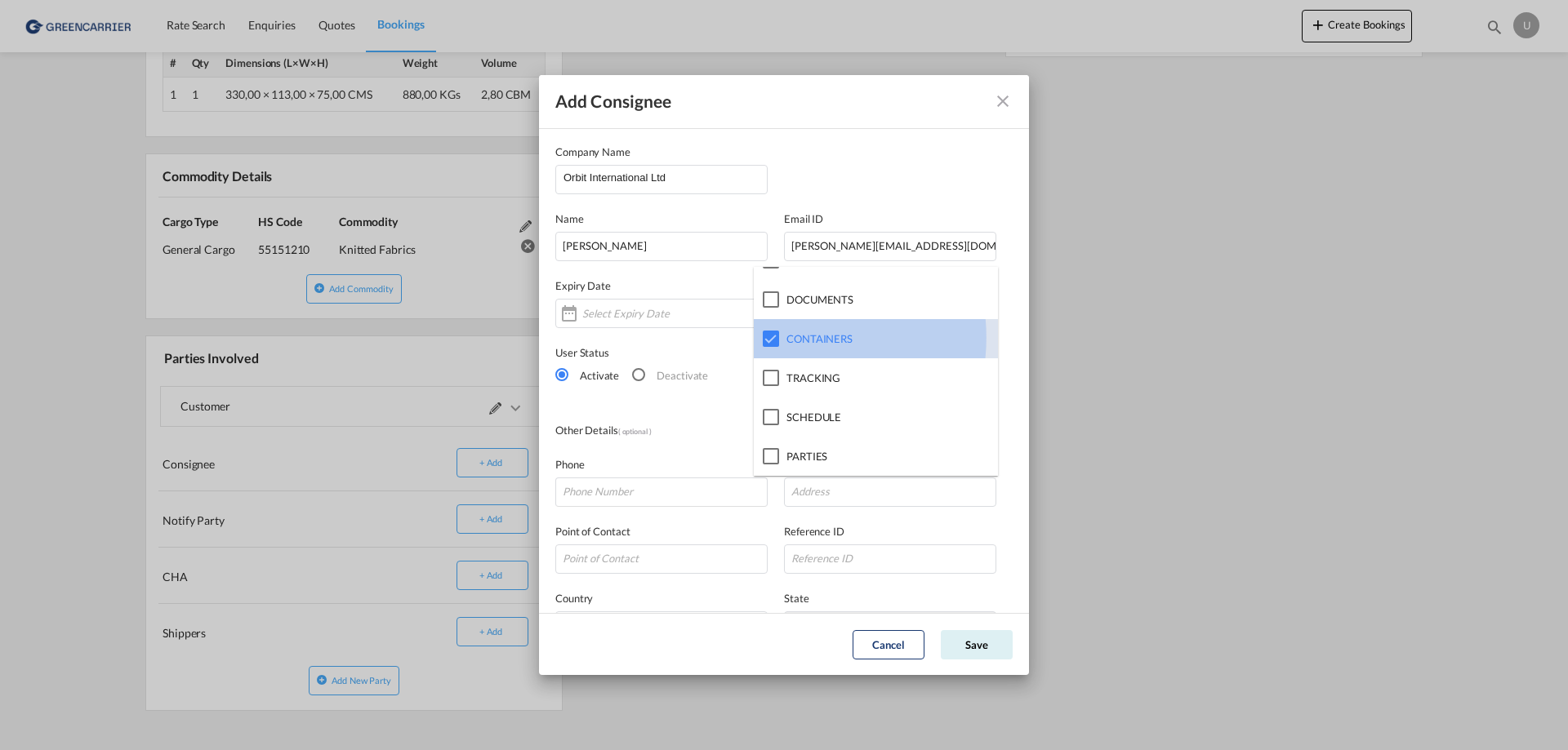
click at [777, 338] on div at bounding box center [771, 339] width 17 height 17
click at [969, 643] on md-backdrop at bounding box center [784, 375] width 1568 height 750
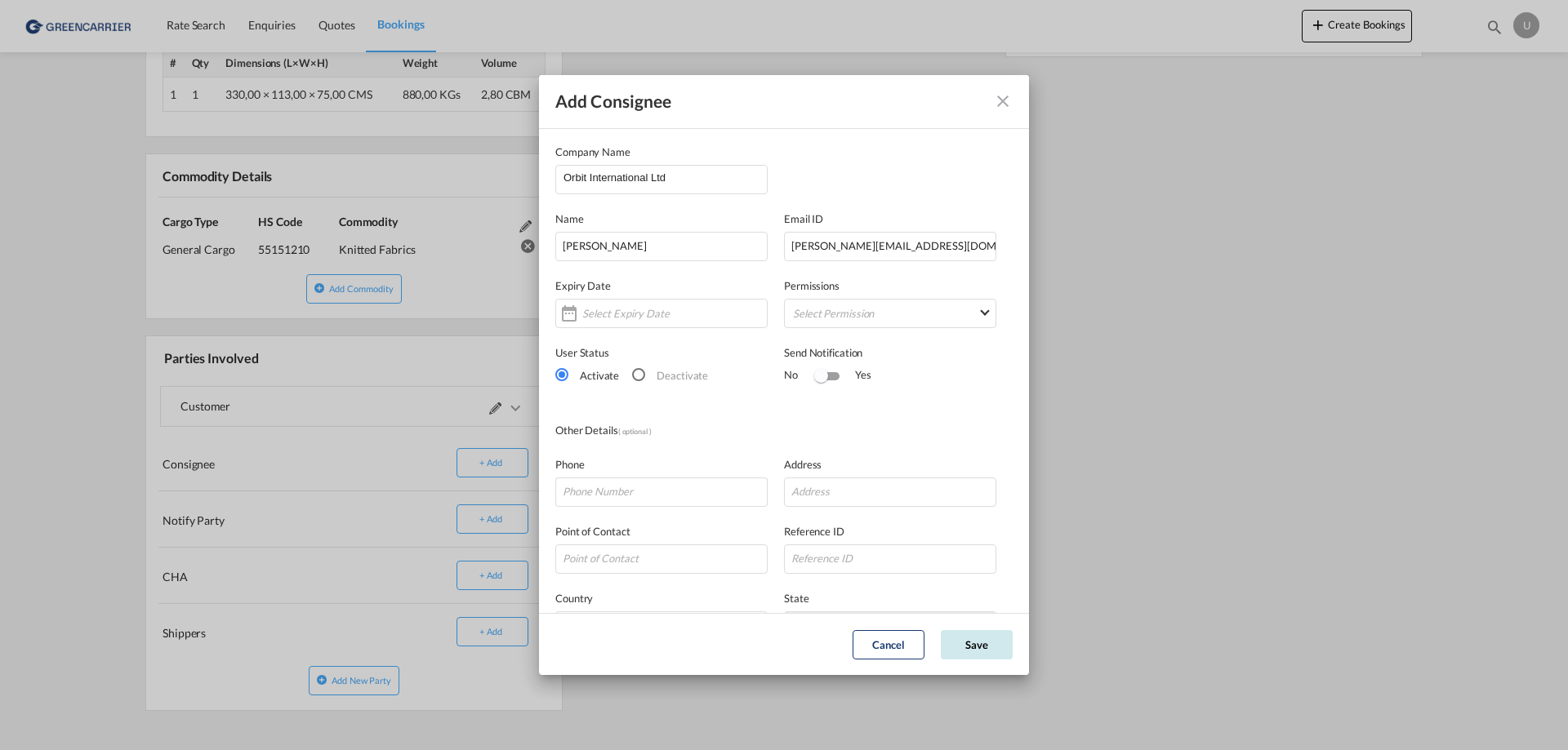
click at [973, 643] on button "Save" at bounding box center [977, 644] width 72 height 29
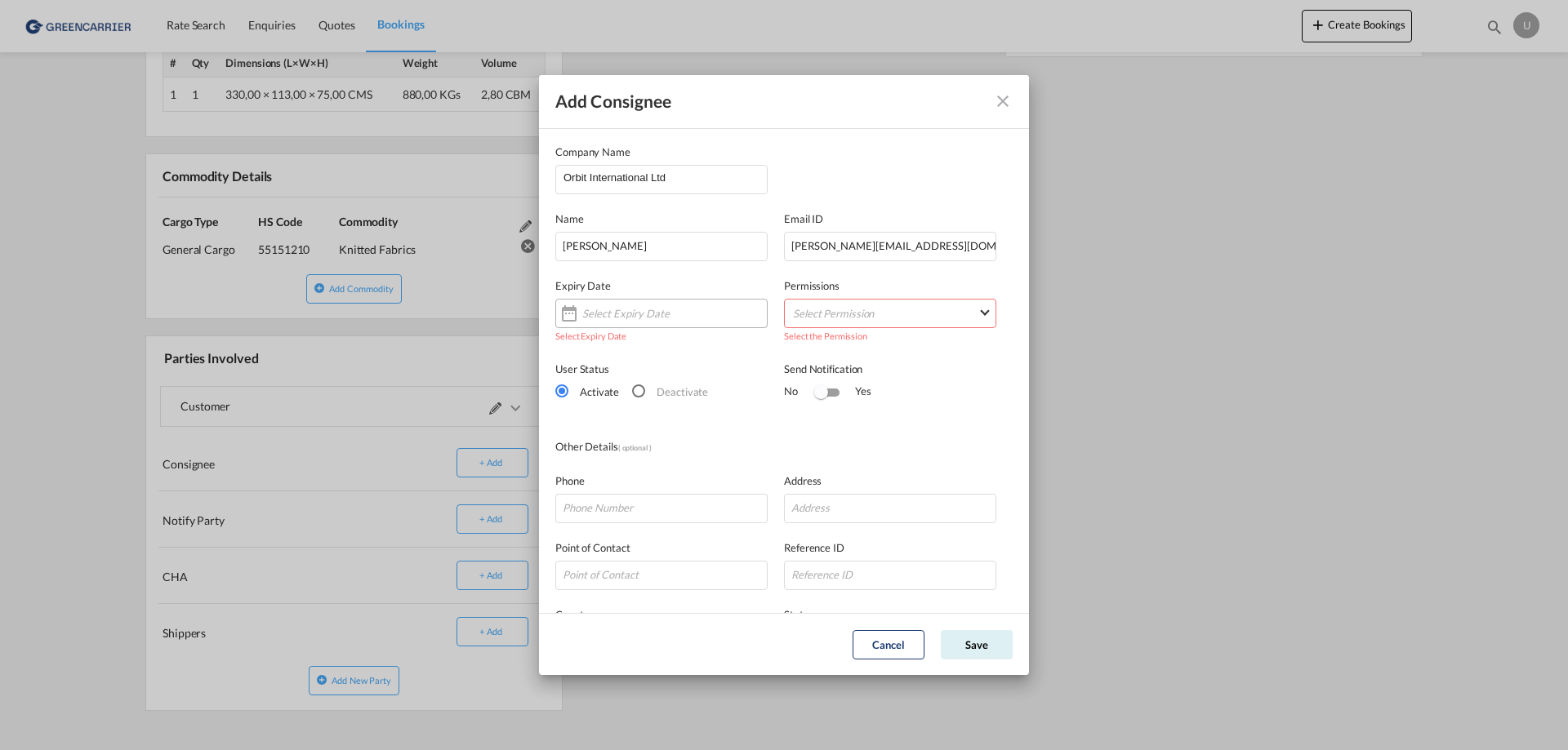
click at [653, 308] on input "Add Consignee Company ..." at bounding box center [631, 314] width 98 height 13
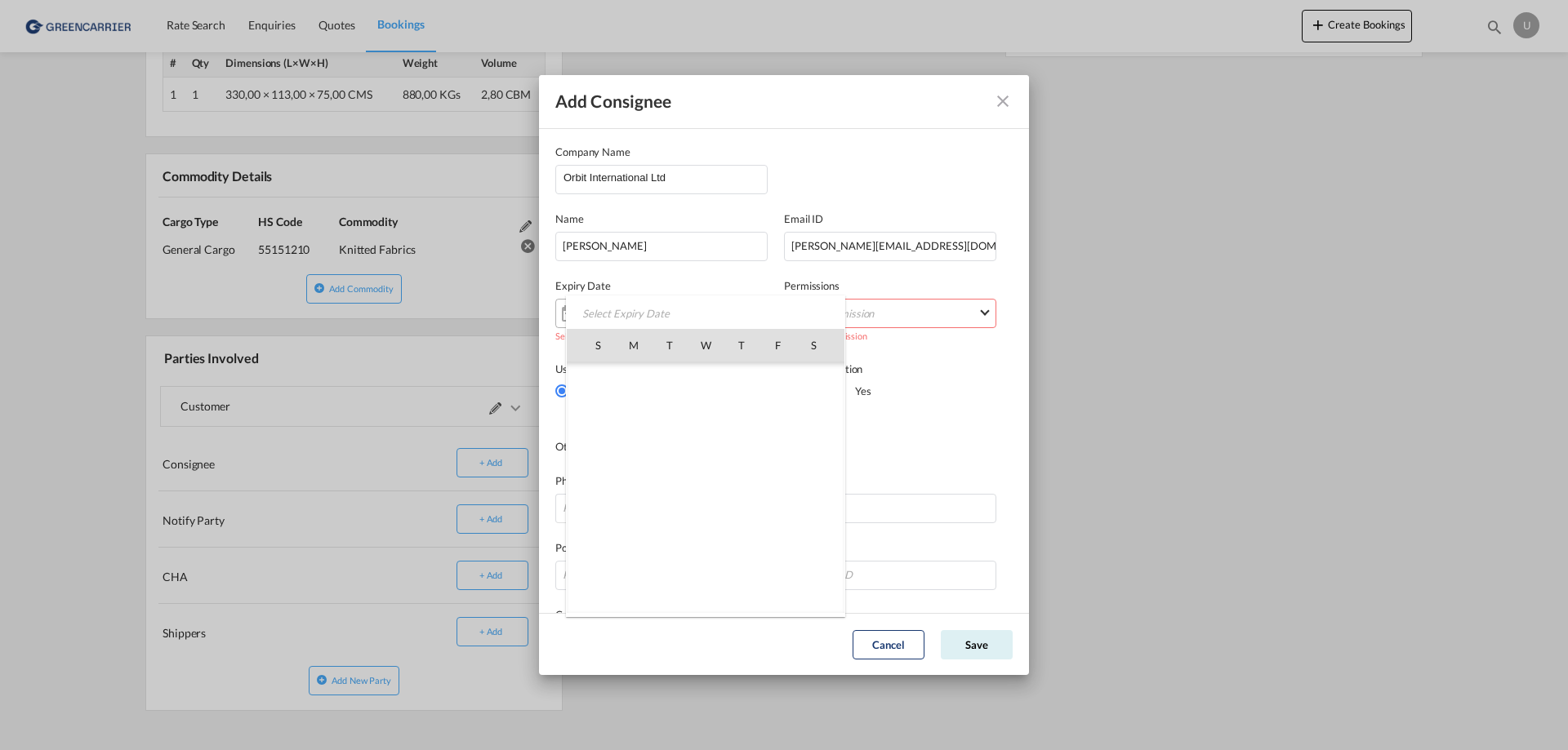
scroll to position [378326, 0]
click at [1008, 94] on md-icon "icon-close" at bounding box center [1003, 102] width 20 height 20
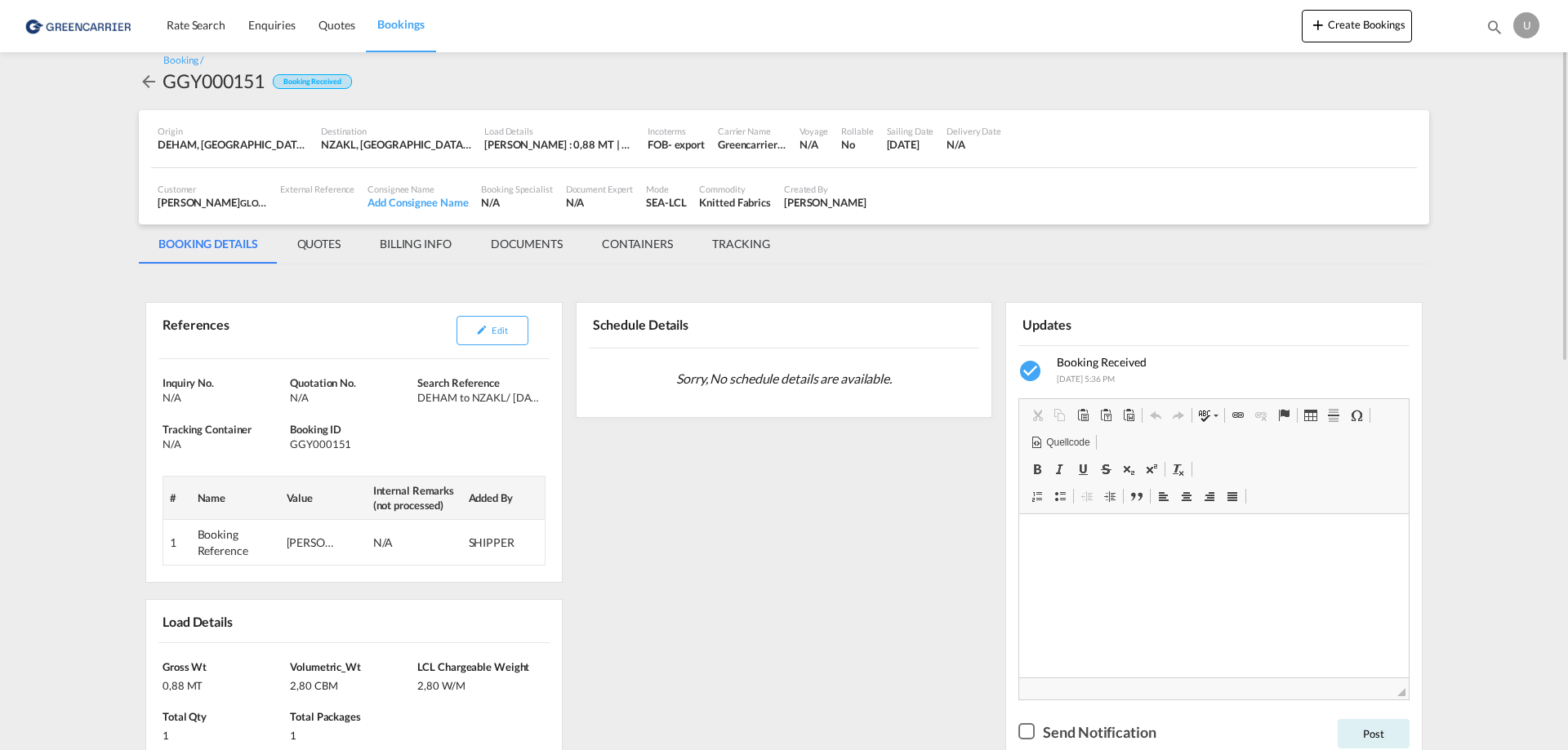
scroll to position [0, 0]
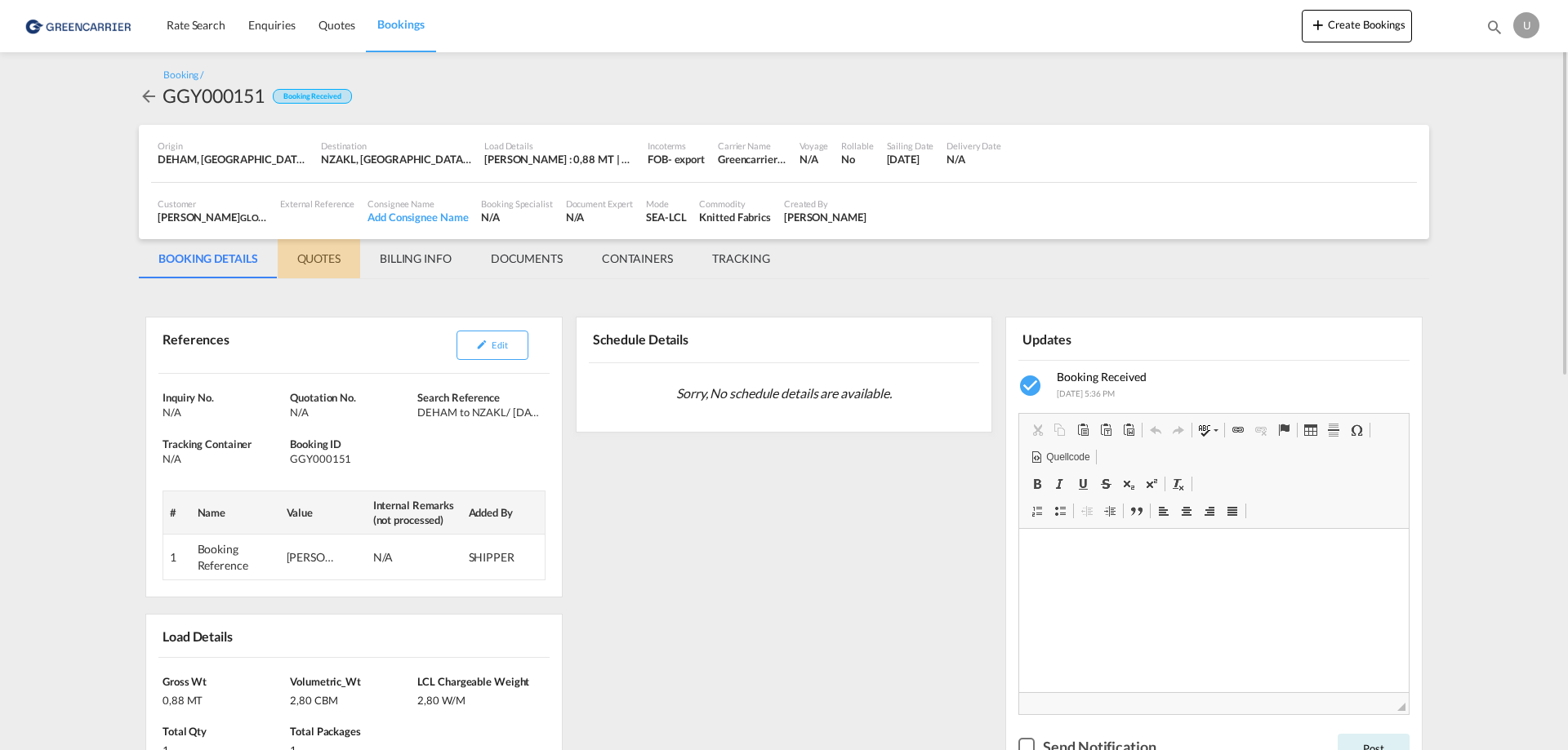
click at [324, 263] on md-tab-item "QUOTES" at bounding box center [318, 258] width 82 height 39
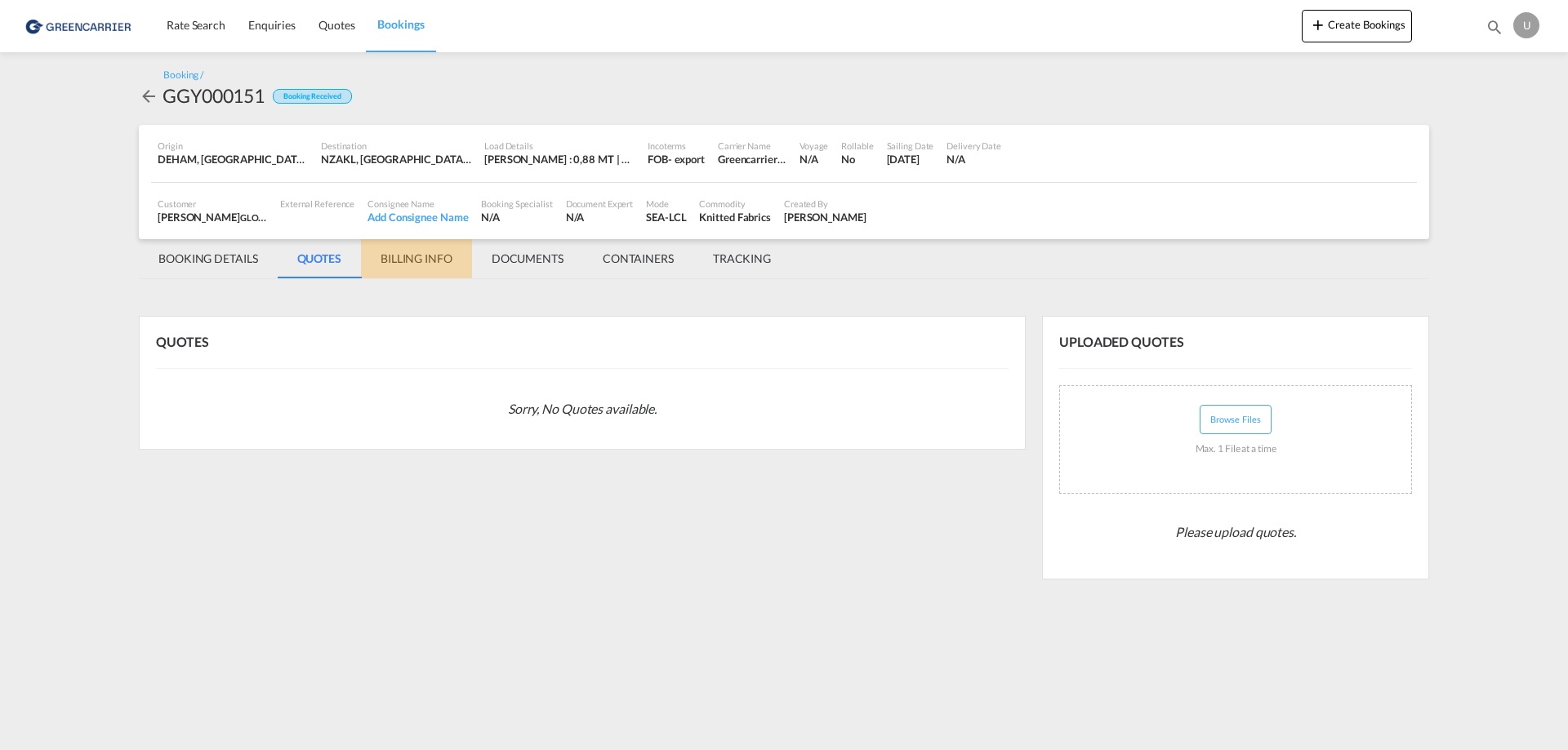
click at [411, 255] on md-tab-item "BILLING INFO" at bounding box center [416, 258] width 111 height 39
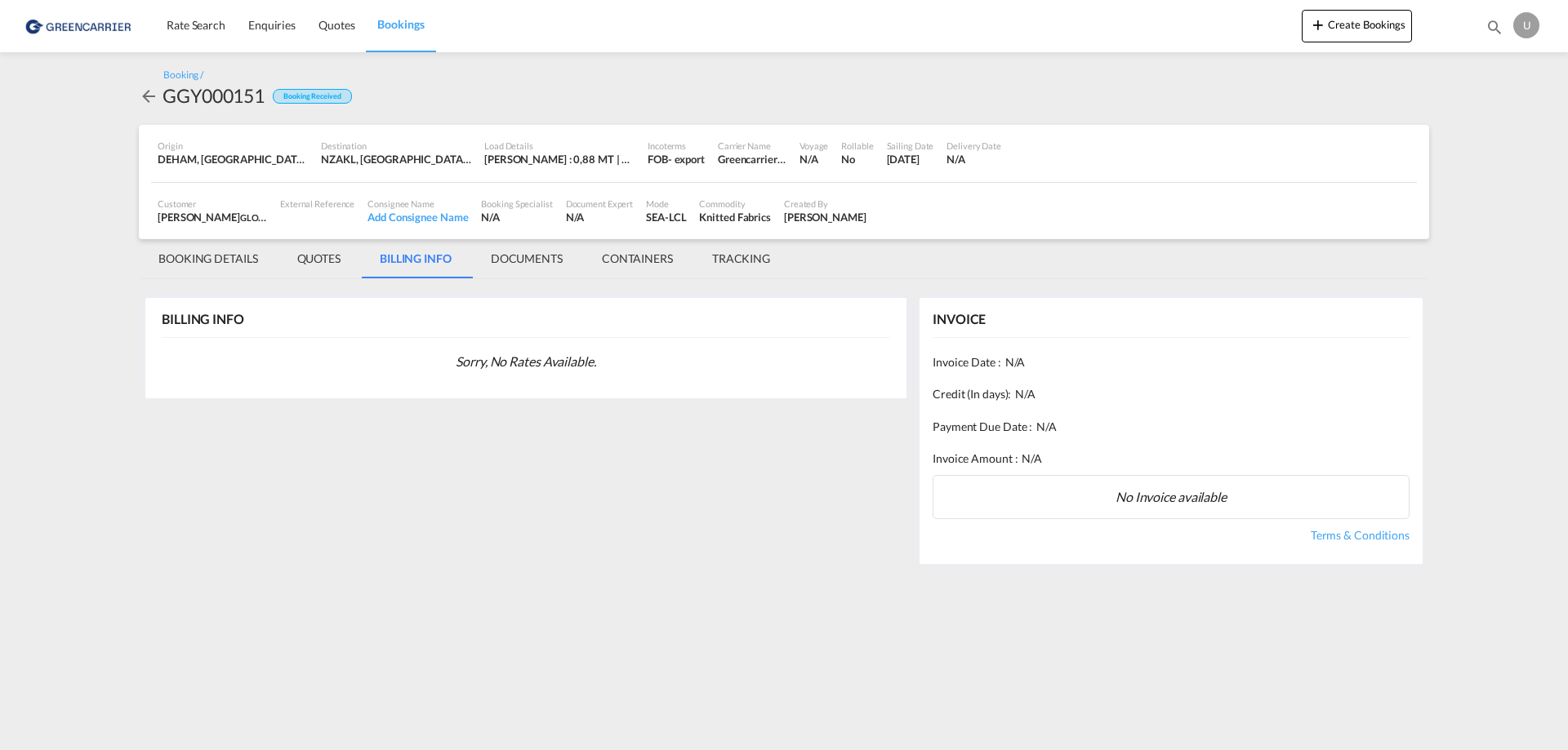
click at [143, 102] on md-icon "icon-arrow-left" at bounding box center [149, 97] width 20 height 20
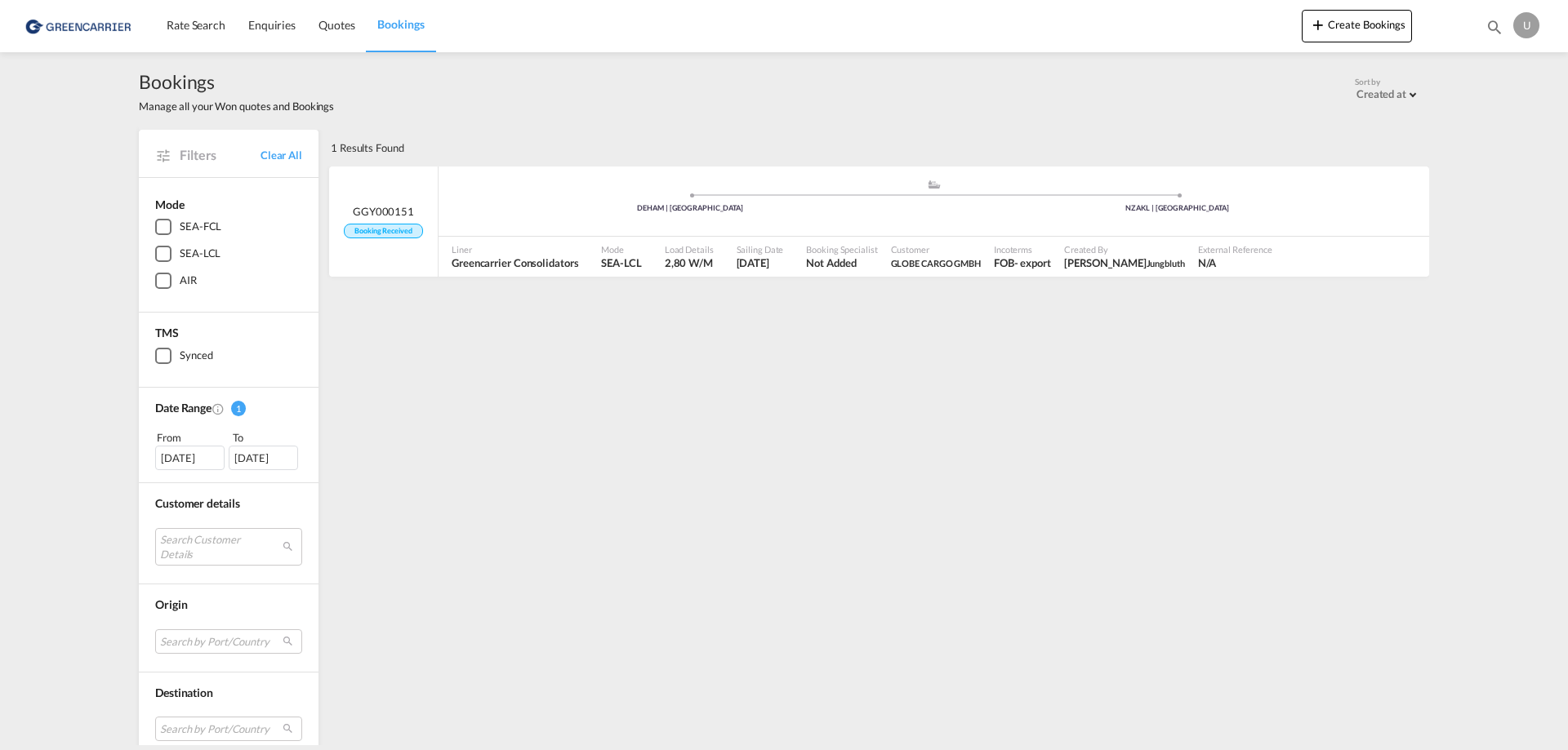
click at [191, 455] on div "06 Sep 2025" at bounding box center [189, 457] width 69 height 24
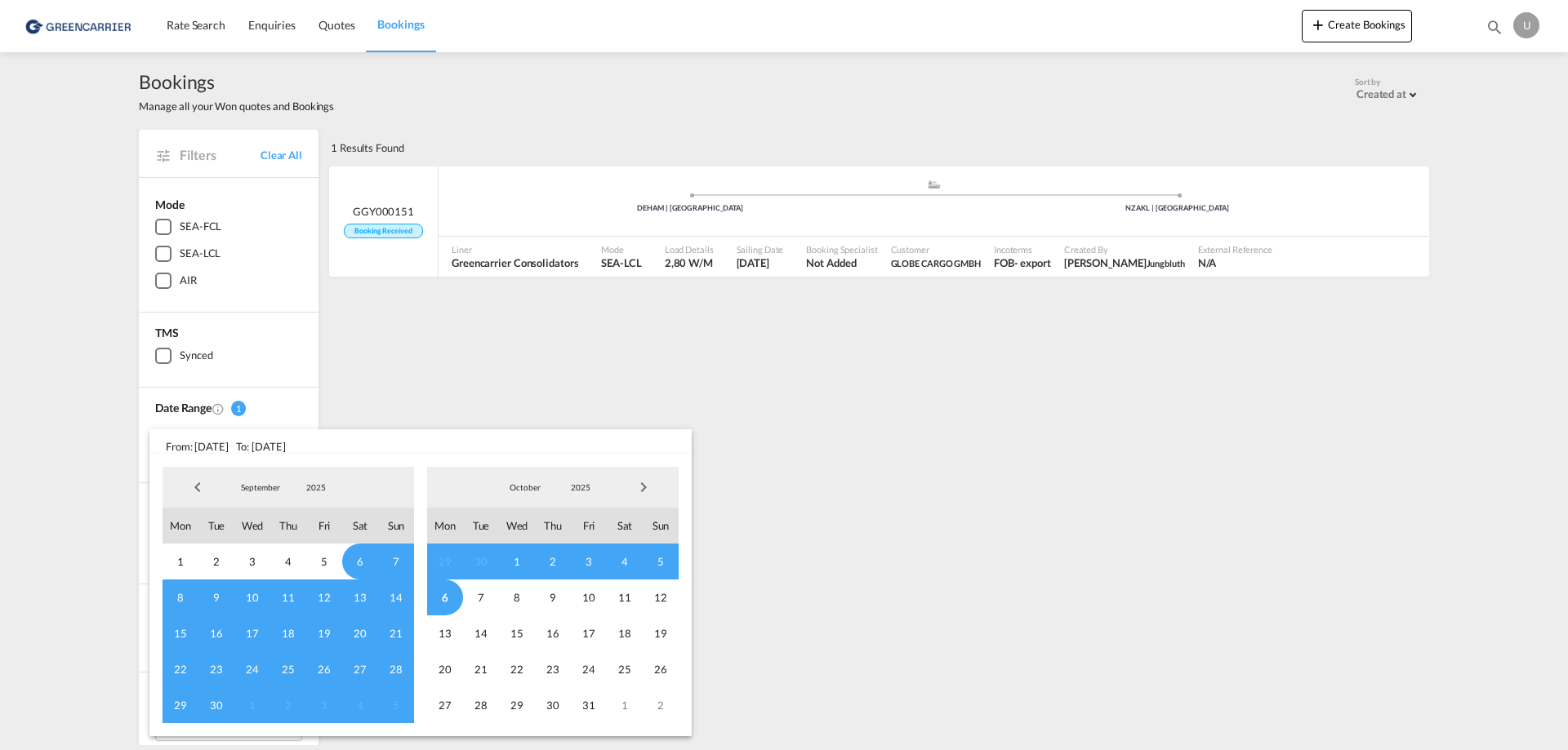
click at [196, 484] on span "Previous Month" at bounding box center [197, 487] width 32 height 32
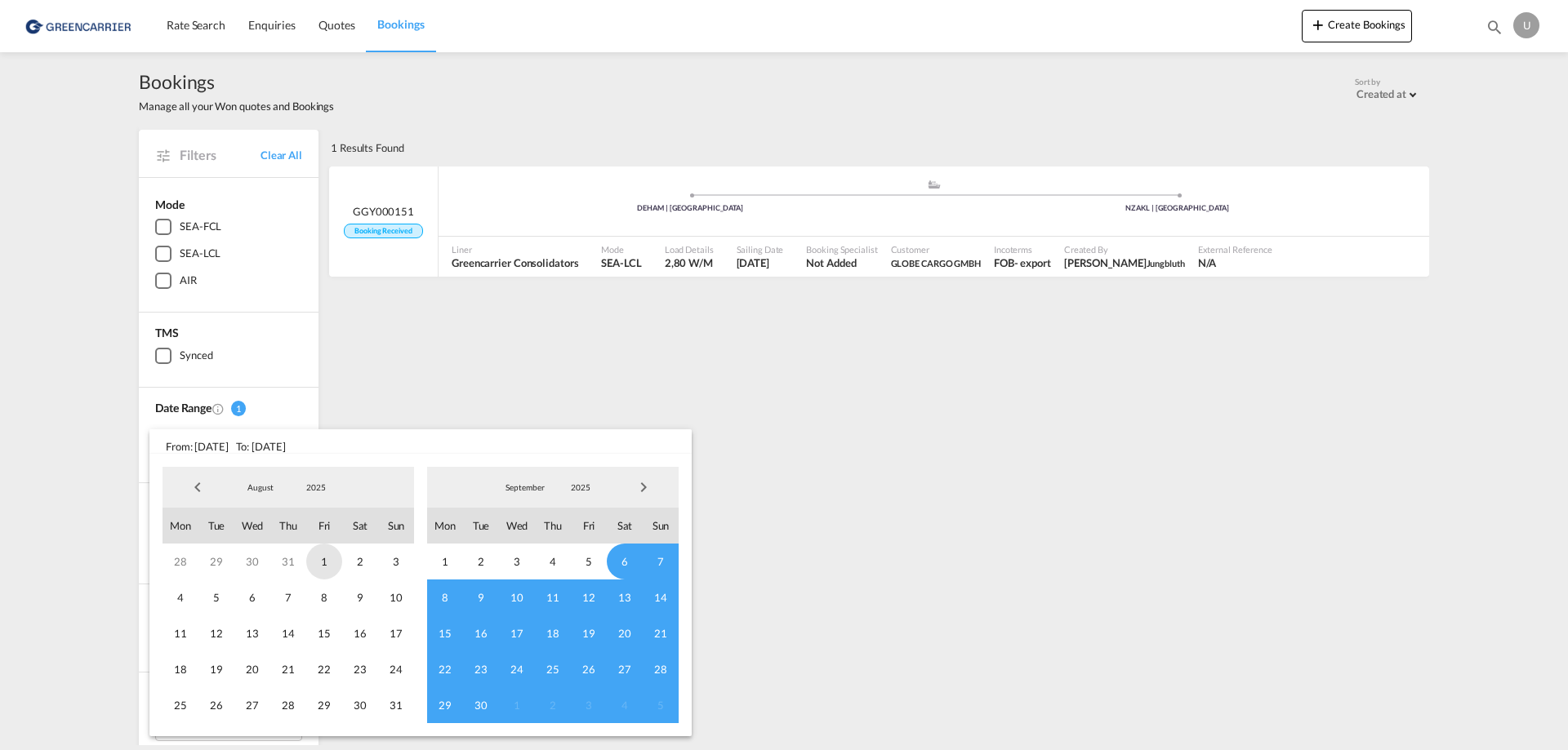
click at [333, 559] on span "1" at bounding box center [324, 561] width 36 height 36
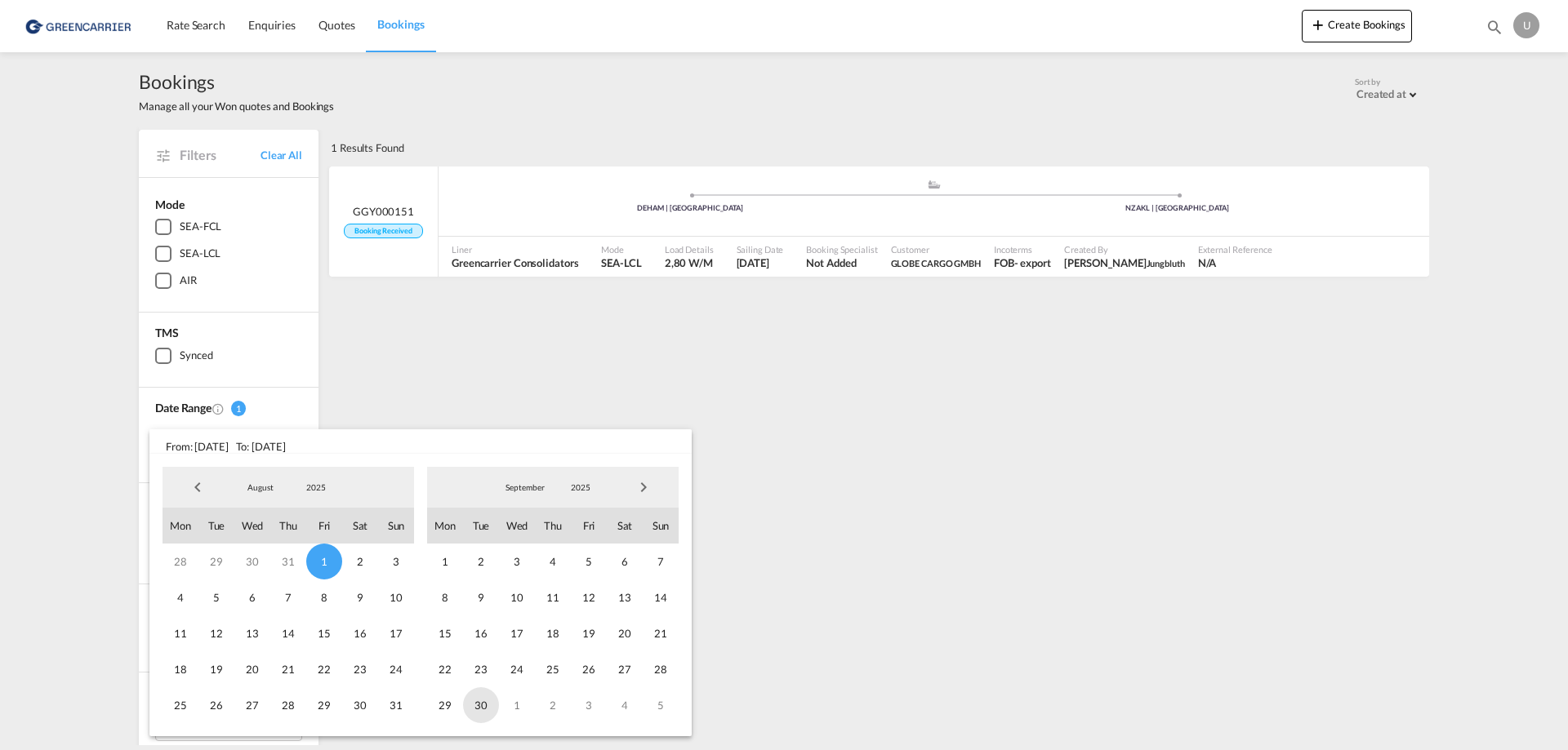
click at [484, 705] on span "30" at bounding box center [480, 705] width 36 height 36
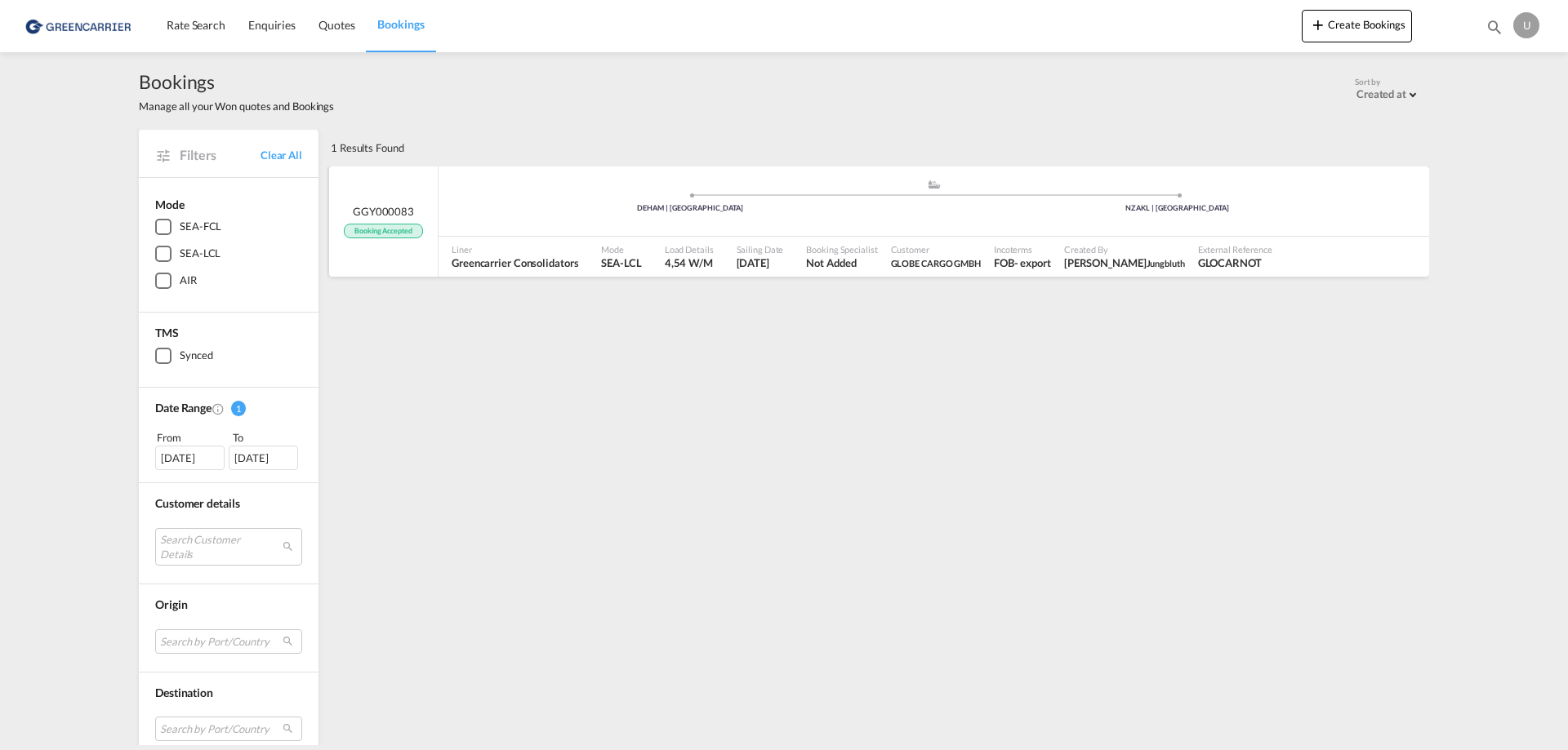
click at [439, 245] on div "Liner Greencarrier Consolidators Mode SEA-LCL Load Details 4,54 W/M Sailing Dat…" at bounding box center [933, 256] width 990 height 41
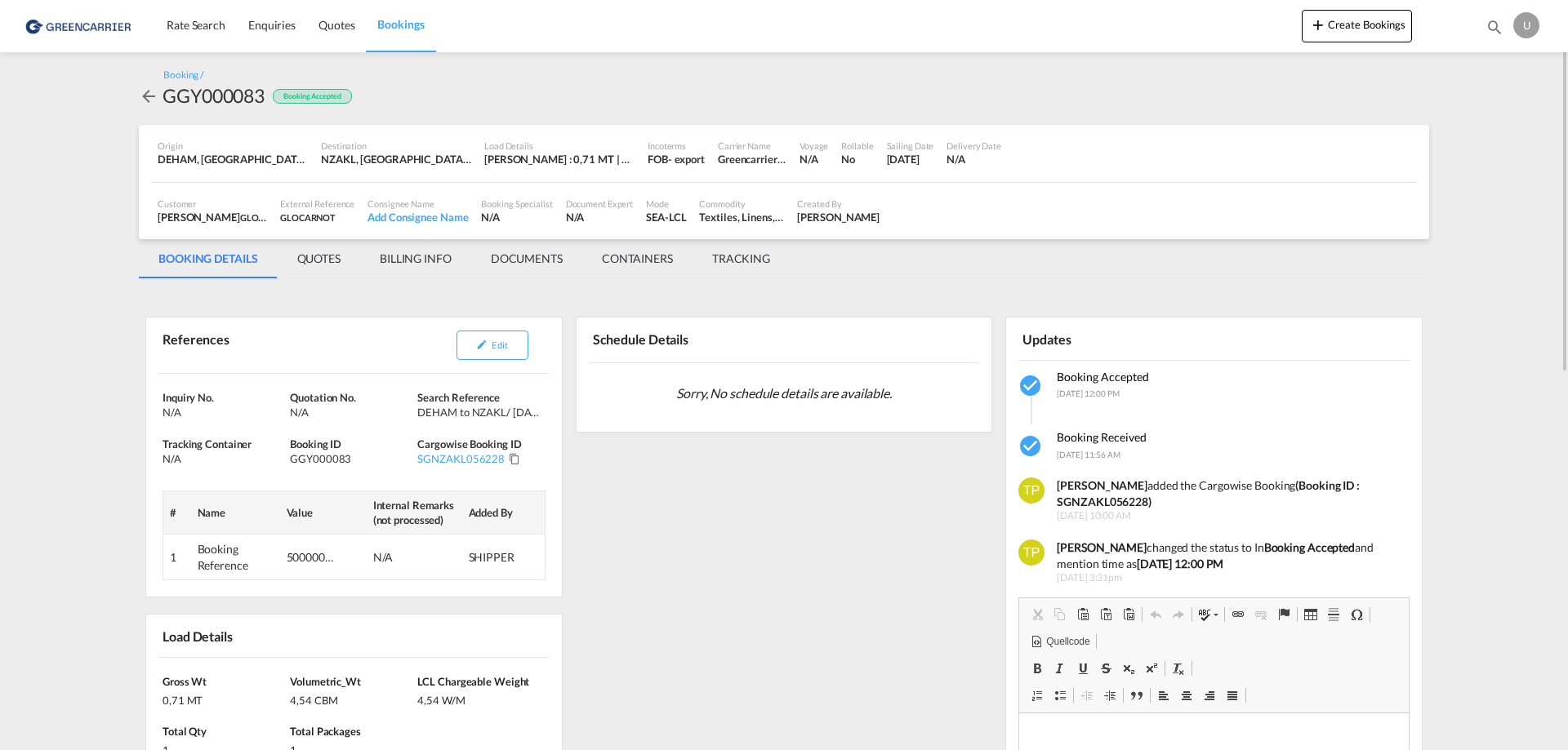
click at [316, 261] on md-tab-item "QUOTES" at bounding box center [318, 258] width 82 height 39
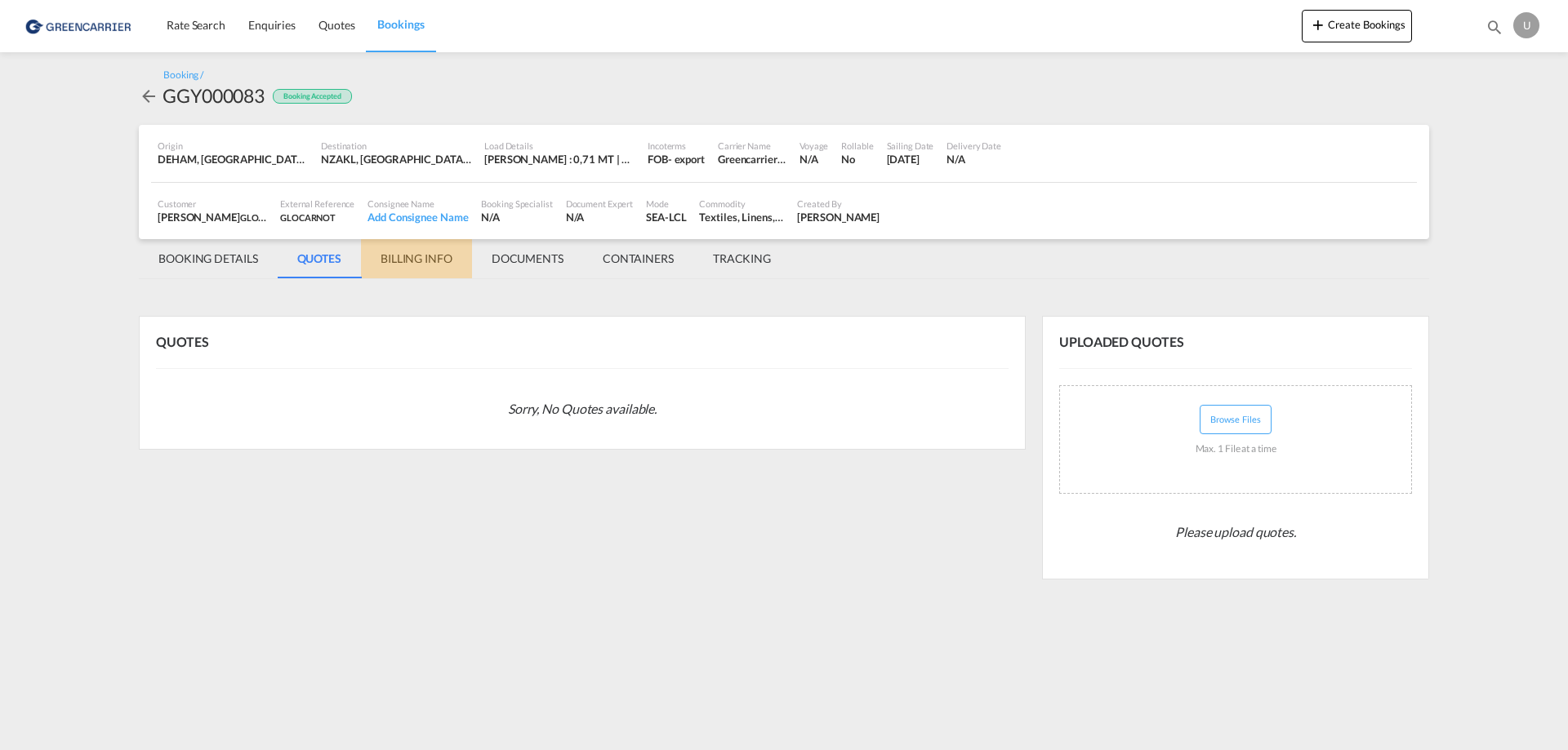
click at [407, 254] on md-tab-item "BILLING INFO" at bounding box center [416, 258] width 111 height 39
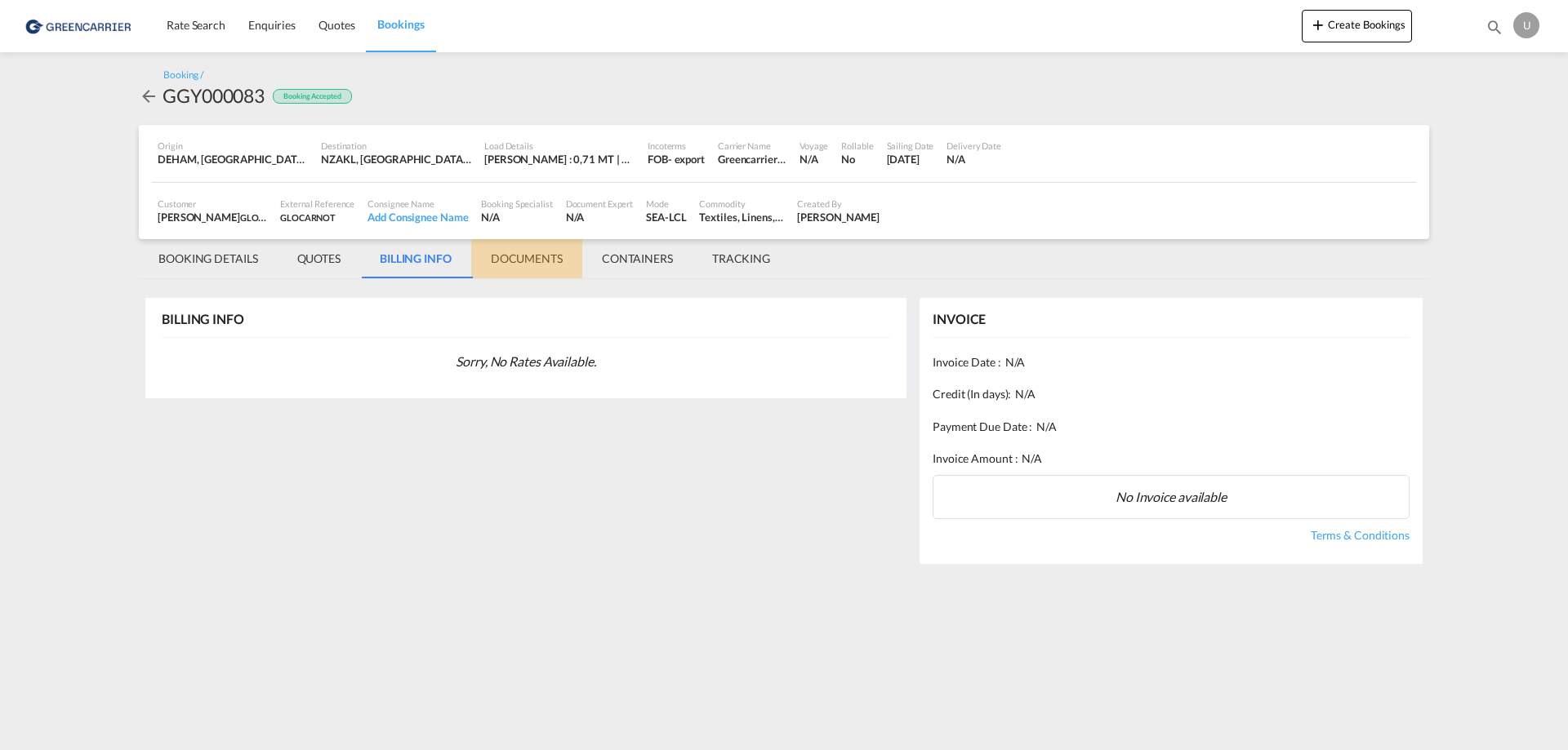
click at [536, 259] on md-tab-item "DOCUMENTS" at bounding box center [526, 258] width 111 height 39
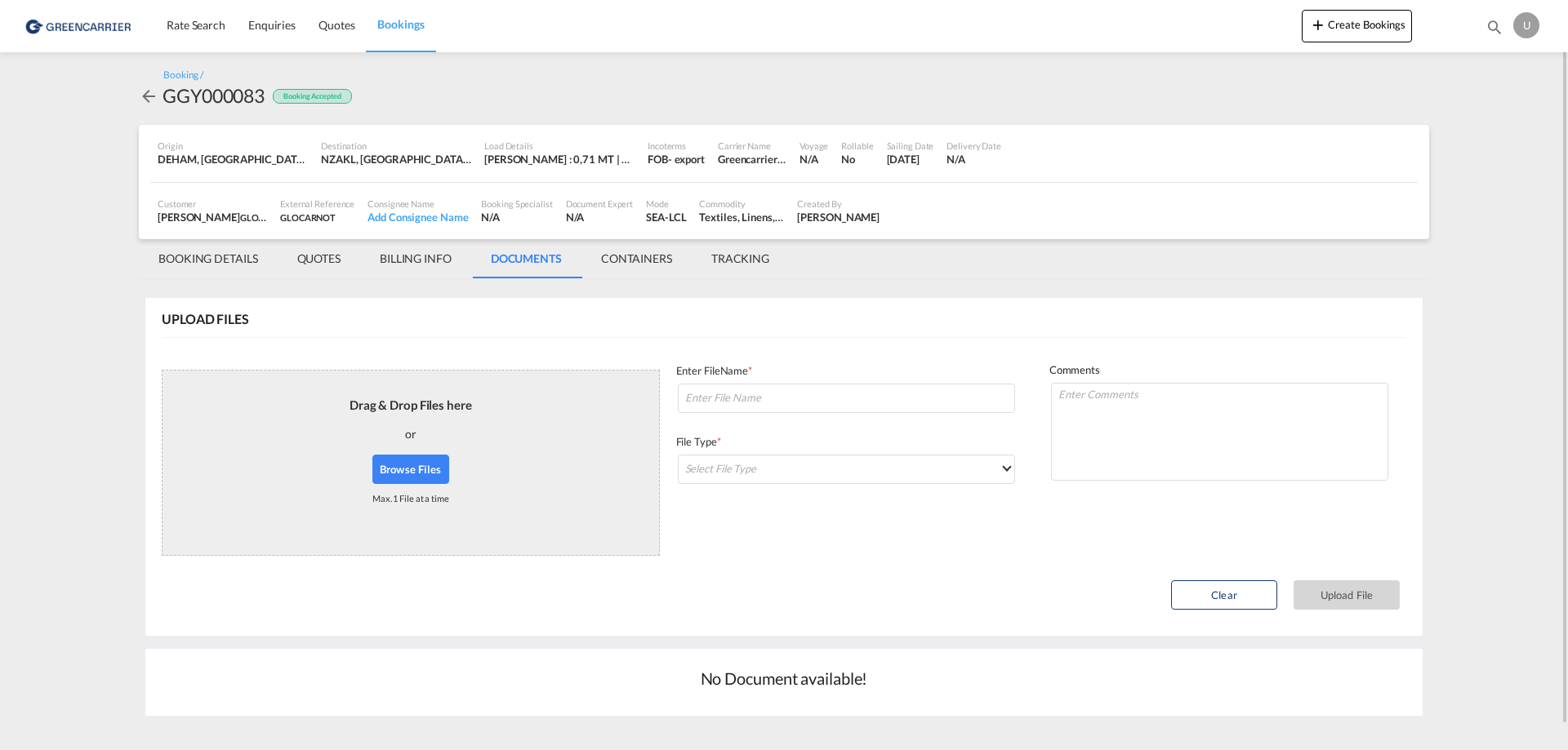
click at [636, 258] on md-tab-item "CONTAINERS" at bounding box center [636, 258] width 110 height 39
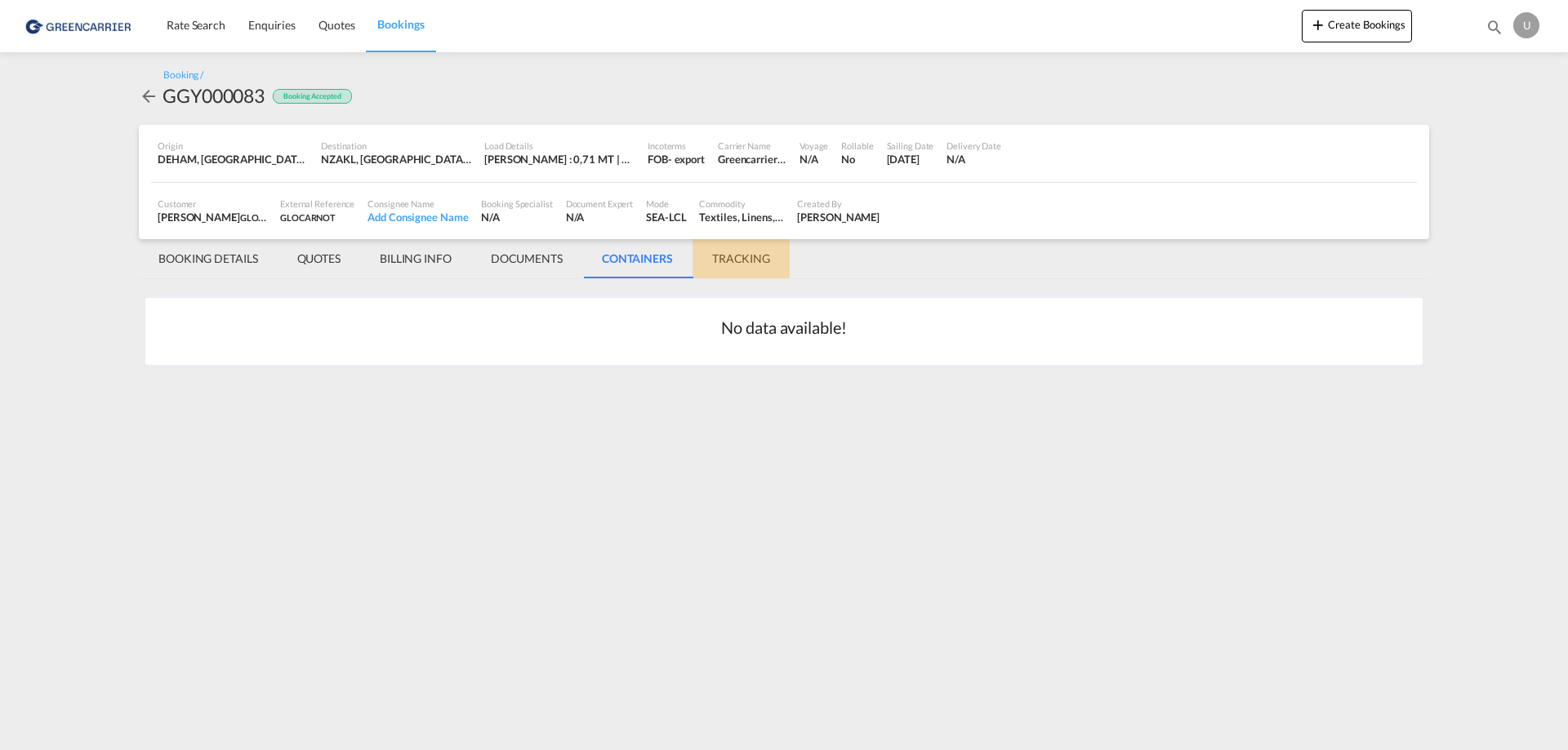
click at [740, 255] on md-tab-item "TRACKING" at bounding box center [741, 258] width 97 height 39
